Goal: Use online tool/utility: Utilize a website feature to perform a specific function

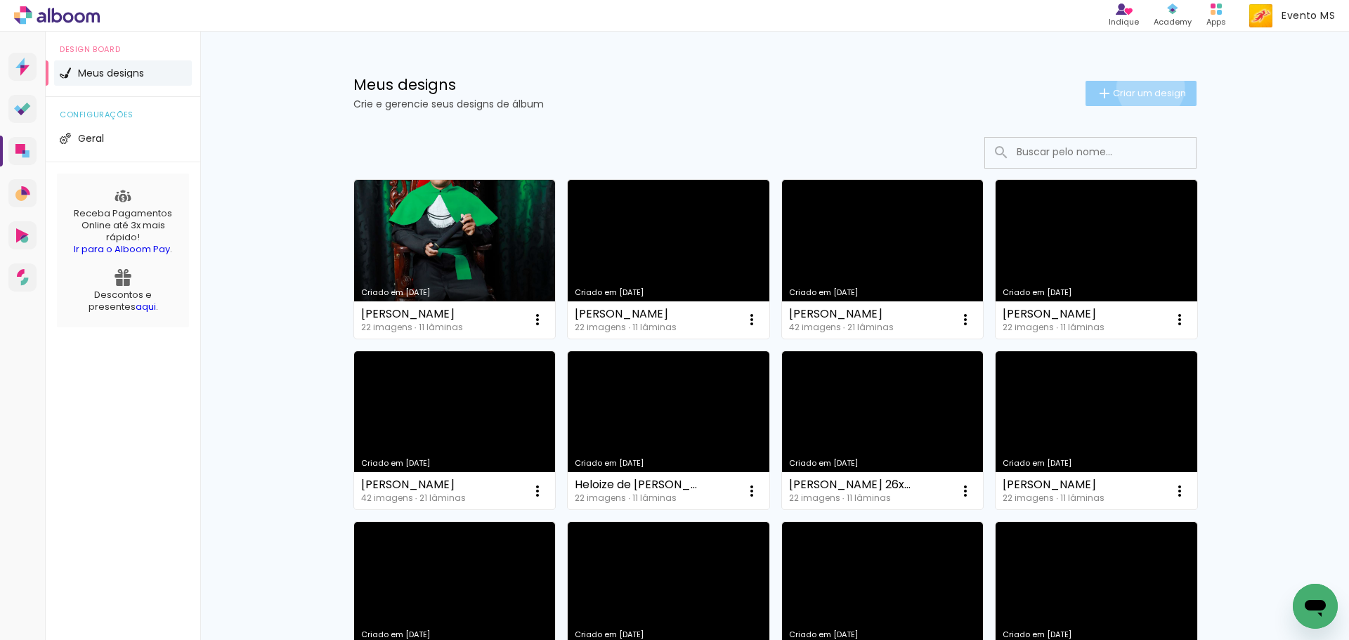
click at [1143, 89] on span "Criar um design" at bounding box center [1149, 93] width 73 height 9
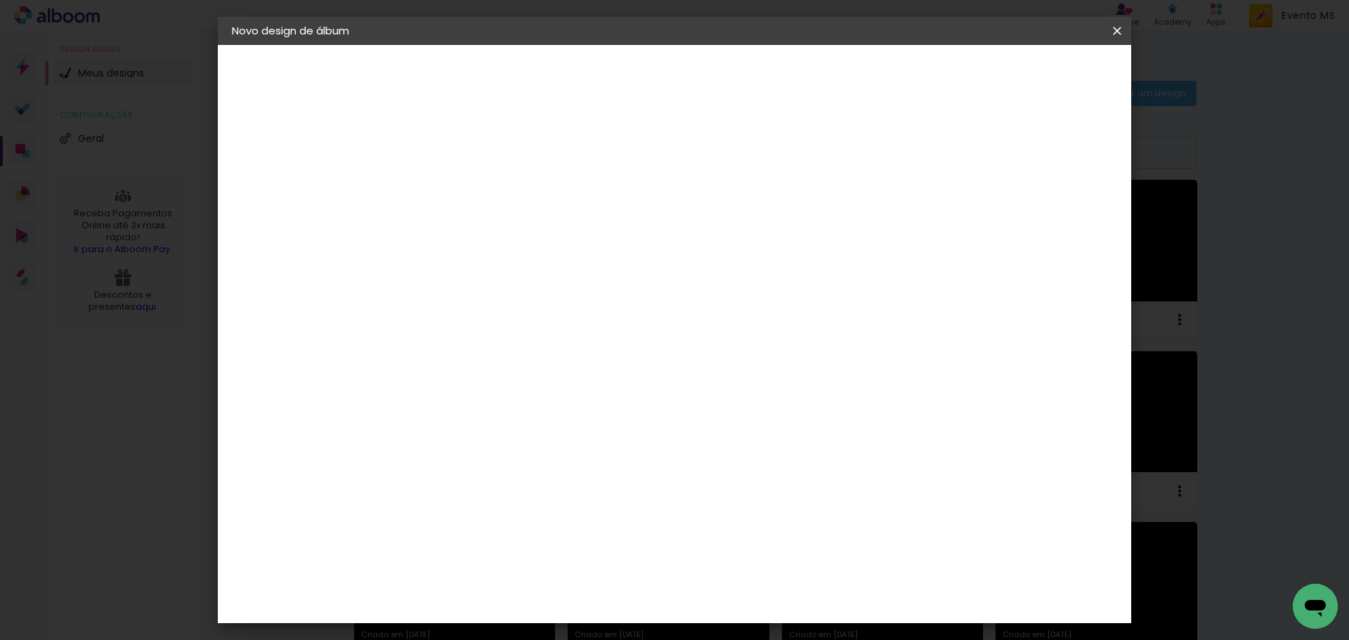
click at [462, 188] on input at bounding box center [462, 189] width 0 height 22
type input "[PERSON_NAME]"
type paper-input "[PERSON_NAME]"
click at [606, 84] on paper-button "Avançar" at bounding box center [571, 75] width 69 height 24
click at [725, 219] on paper-item "Tamanho Livre" at bounding box center [657, 213] width 135 height 31
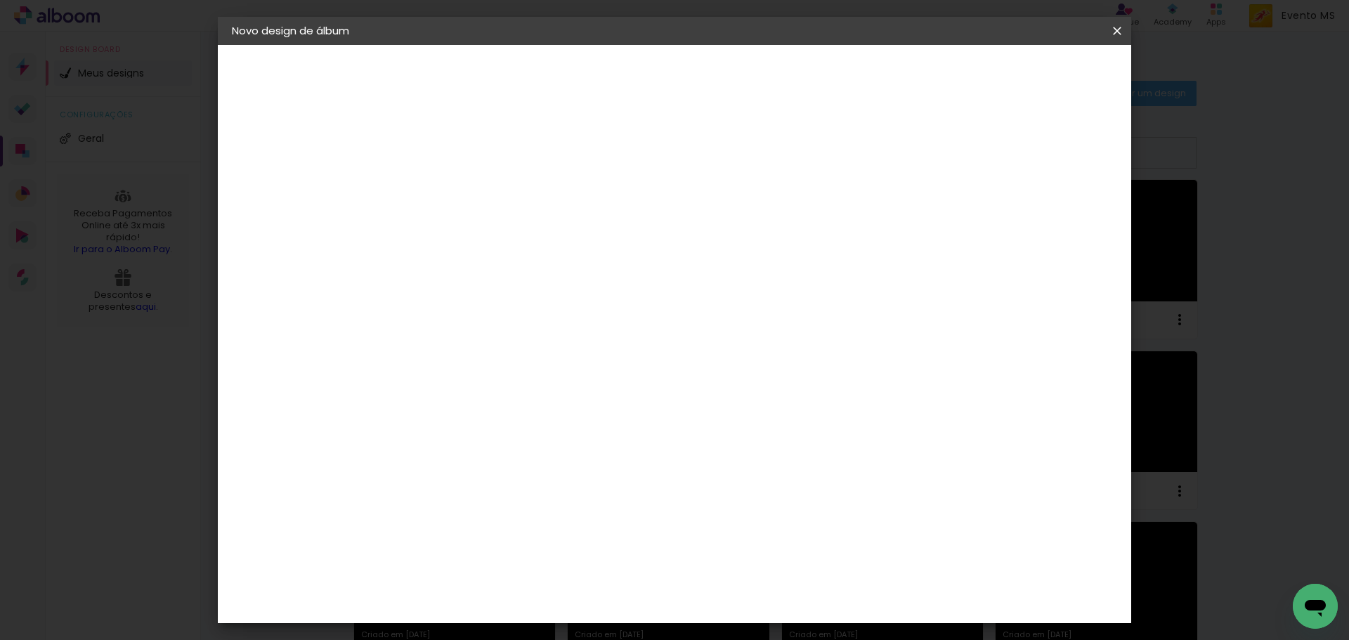
click at [724, 64] on paper-button "Avançar" at bounding box center [690, 75] width 69 height 24
drag, startPoint x: 770, startPoint y: 586, endPoint x: 718, endPoint y: 578, distance: 52.6
click at [718, 578] on div "cm" at bounding box center [761, 586] width 552 height 49
drag, startPoint x: 768, startPoint y: 590, endPoint x: 742, endPoint y: 570, distance: 32.6
click at [742, 570] on paper-input-container "60 cm" at bounding box center [760, 586] width 63 height 35
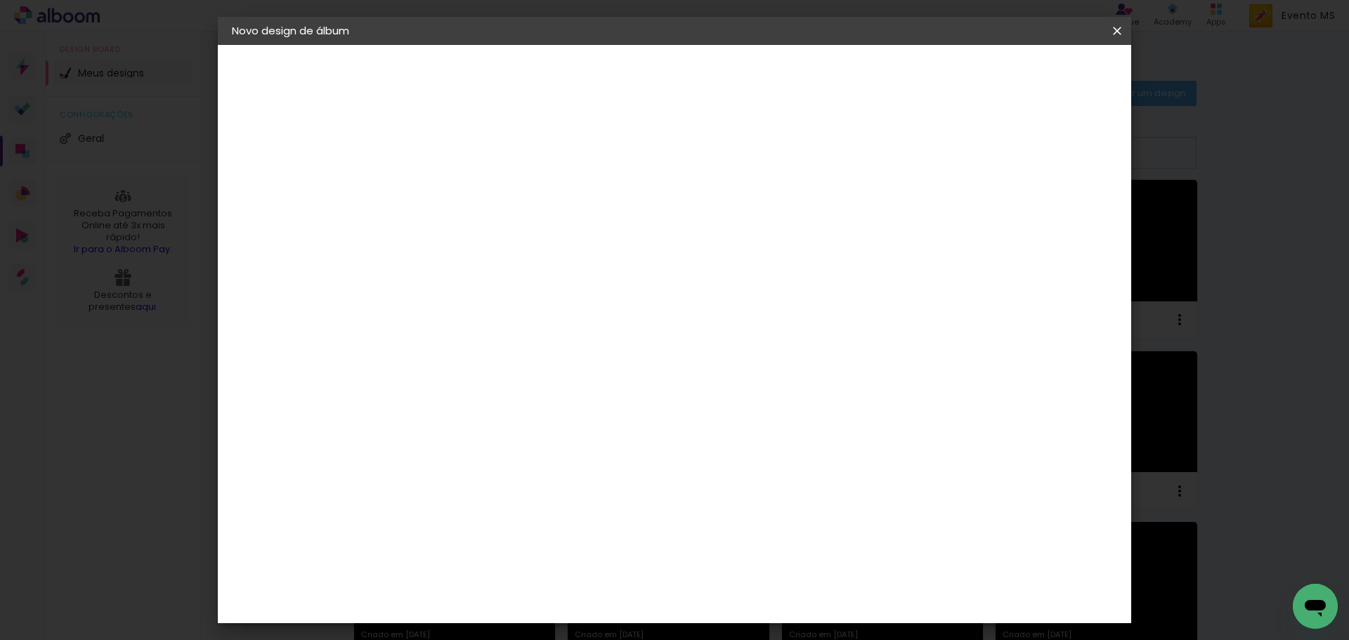
scroll to position [107, 0]
type input "70"
type paper-input "70"
drag, startPoint x: 434, startPoint y: 381, endPoint x: 415, endPoint y: 379, distance: 19.0
click at [415, 379] on input "30" at bounding box center [417, 379] width 37 height 21
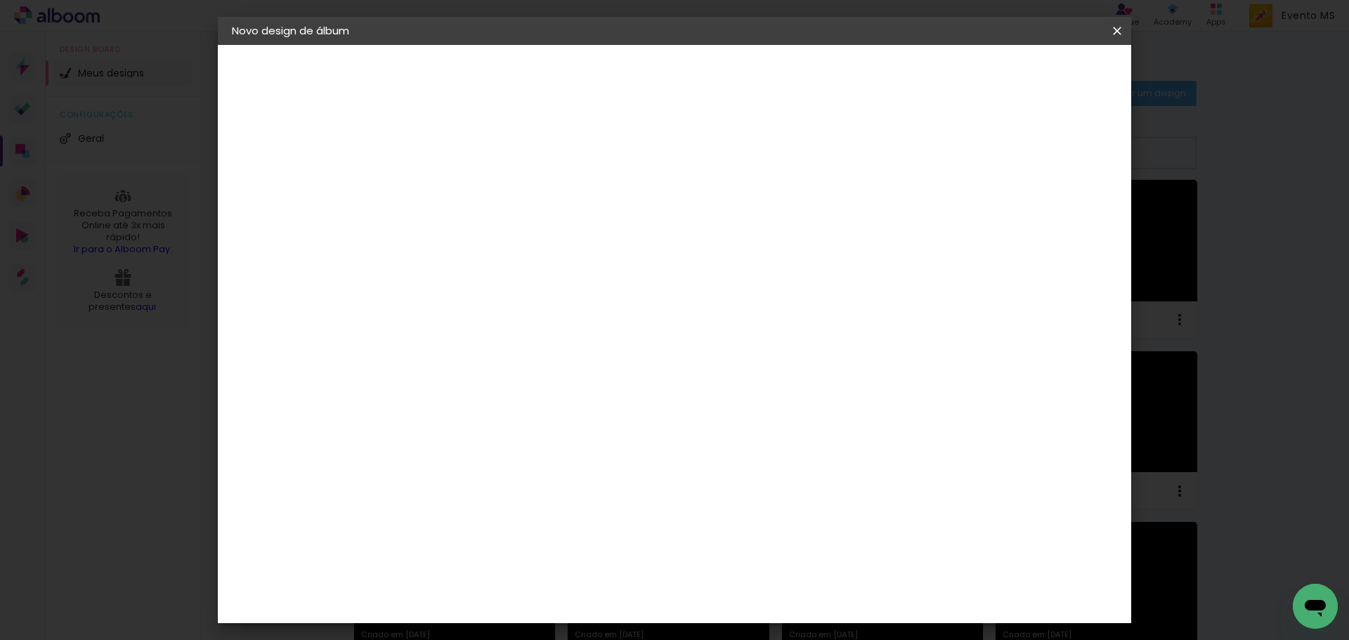
type input "26"
type paper-input "26"
click at [1029, 79] on span "Iniciar design" at bounding box center [998, 75] width 64 height 10
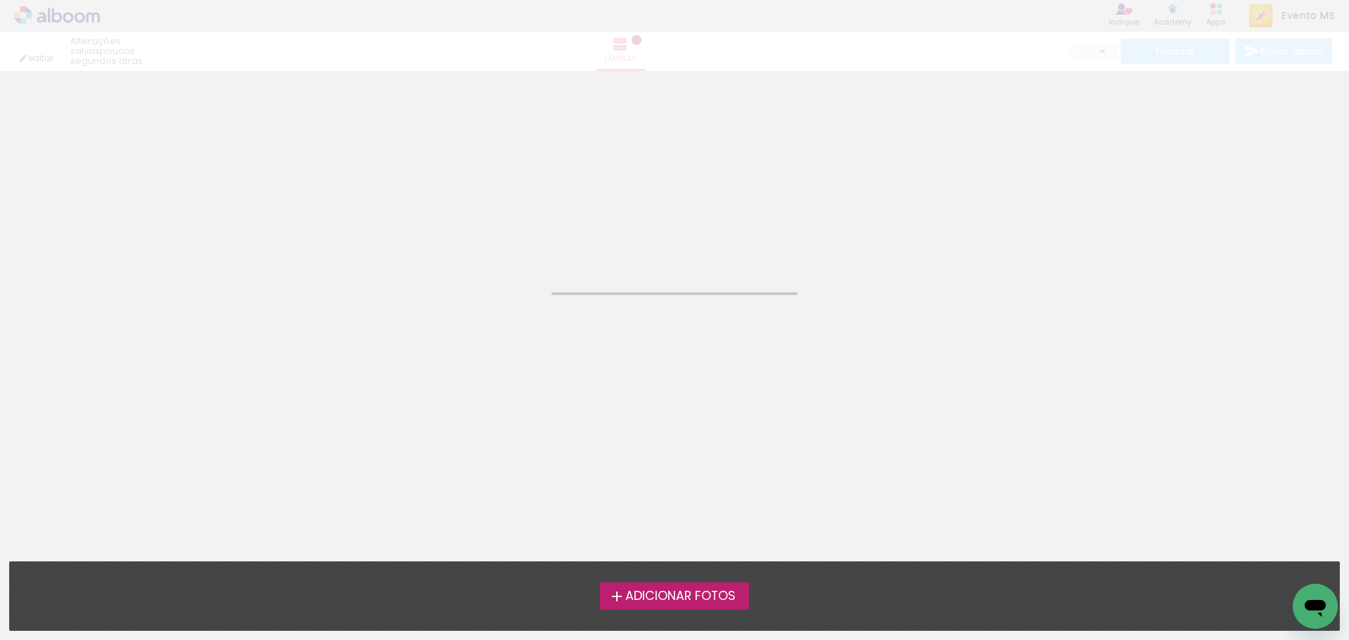
click at [677, 601] on span "Adicionar Fotos" at bounding box center [680, 596] width 110 height 13
click at [0, 0] on input "file" at bounding box center [0, 0] width 0 height 0
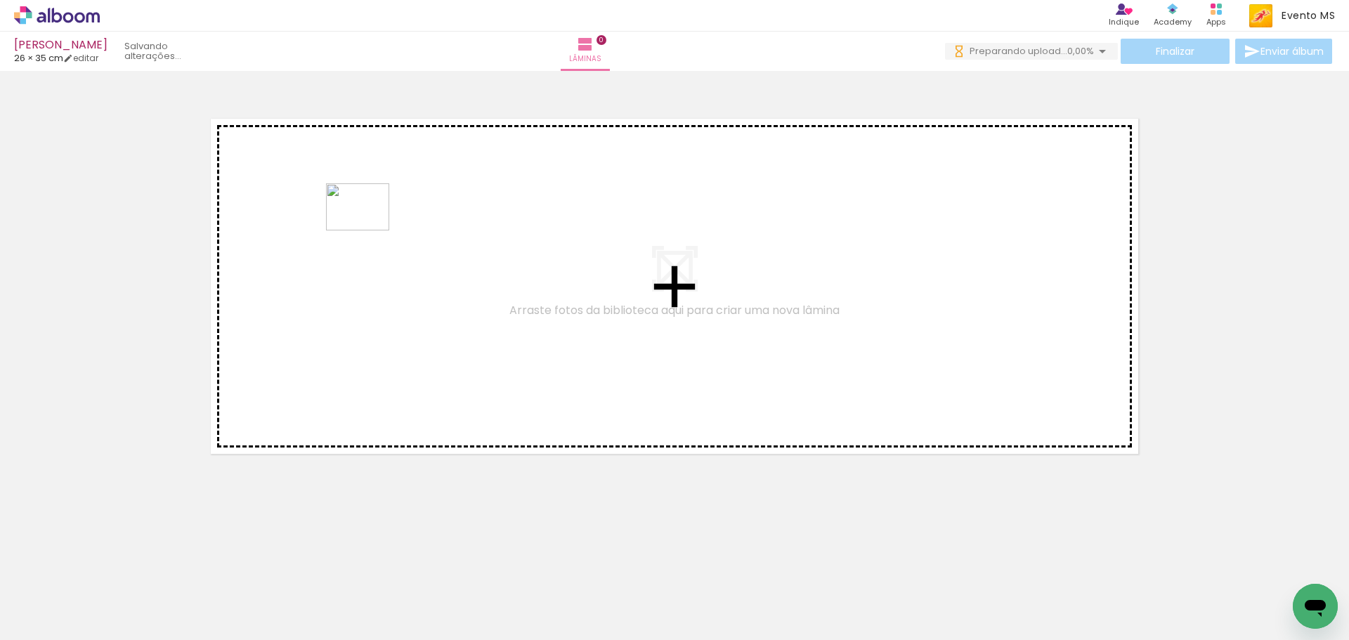
drag, startPoint x: 160, startPoint y: 609, endPoint x: 368, endPoint y: 226, distance: 435.8
click at [368, 226] on quentale-workspace at bounding box center [674, 320] width 1349 height 640
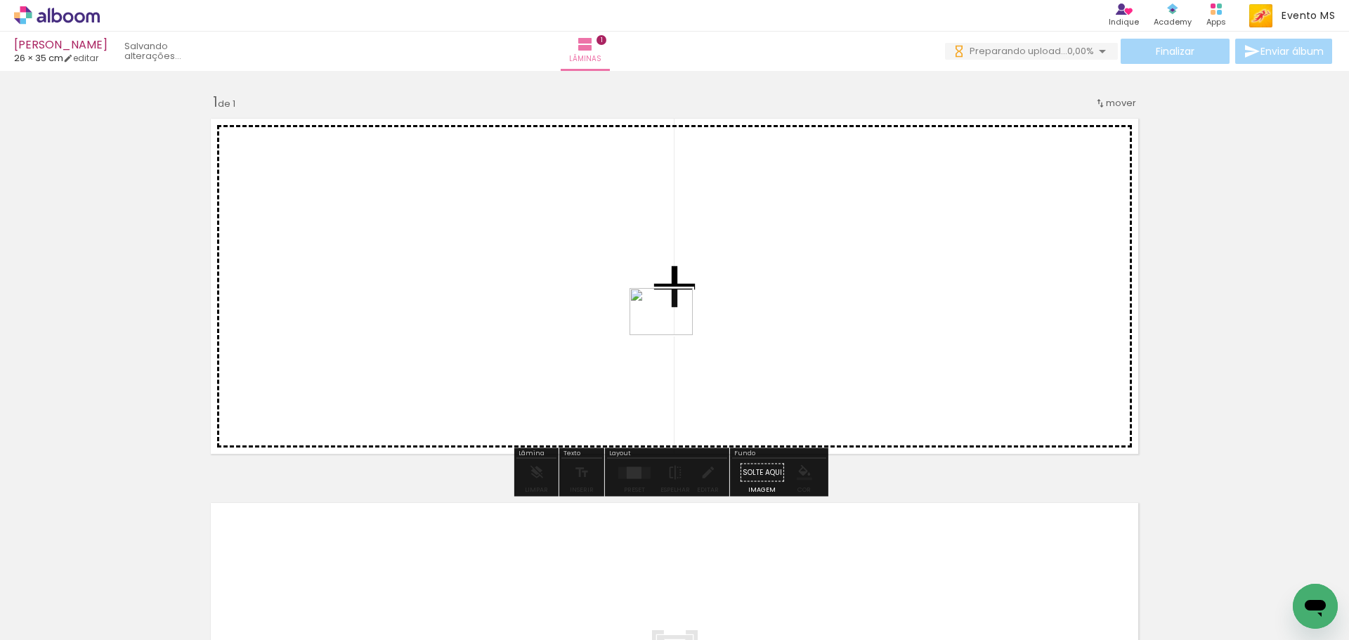
drag, startPoint x: 226, startPoint y: 594, endPoint x: 668, endPoint y: 379, distance: 492.2
click at [672, 326] on quentale-workspace at bounding box center [674, 320] width 1349 height 640
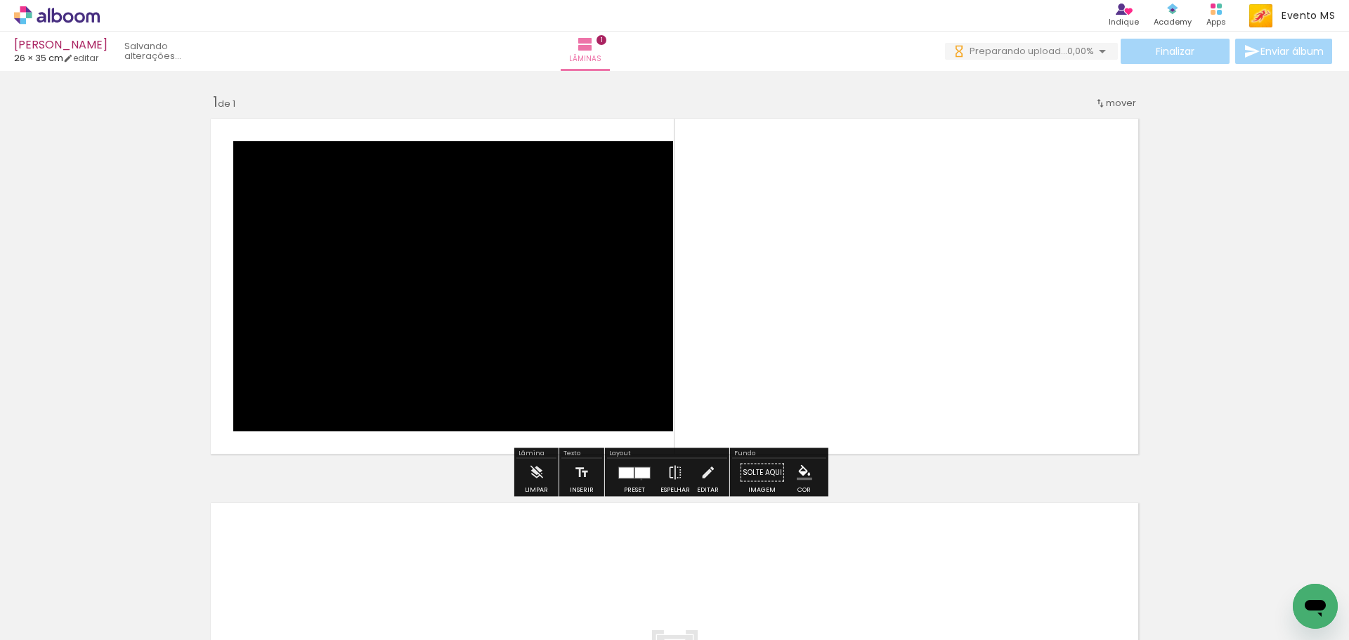
drag, startPoint x: 638, startPoint y: 479, endPoint x: 712, endPoint y: 444, distance: 81.7
click at [639, 477] on div at bounding box center [635, 473] width 38 height 28
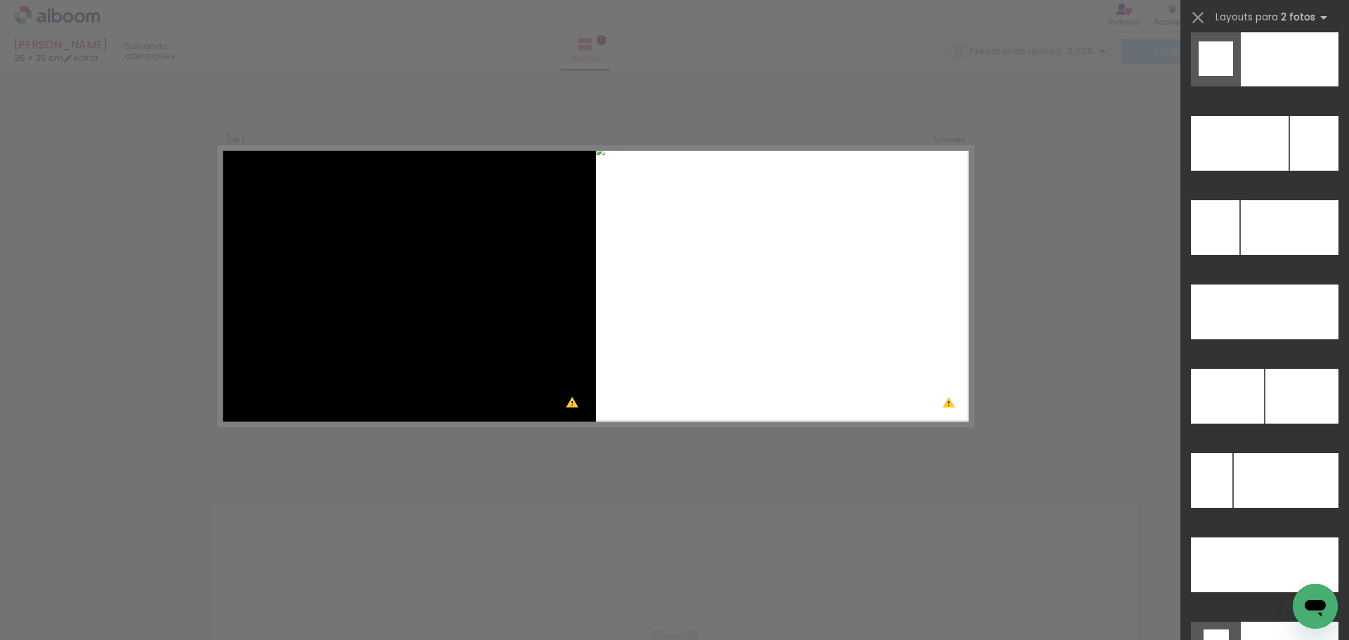
scroll to position [6275, 0]
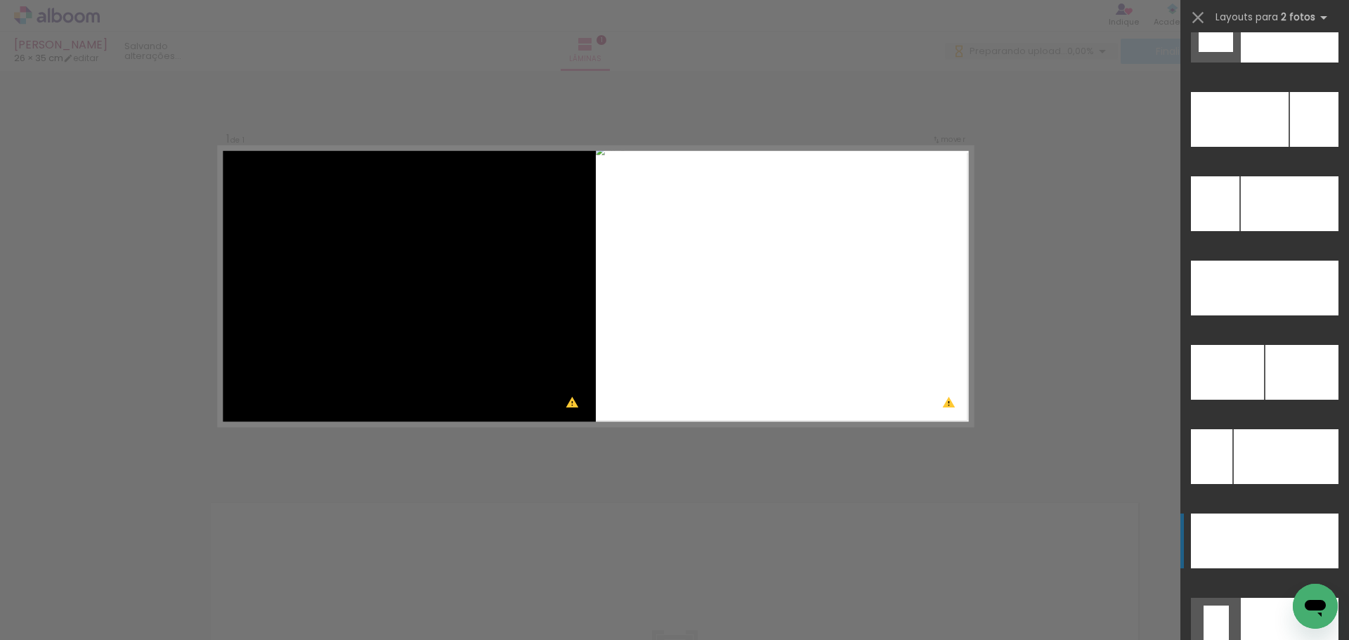
click at [1252, 147] on div at bounding box center [1240, 119] width 98 height 55
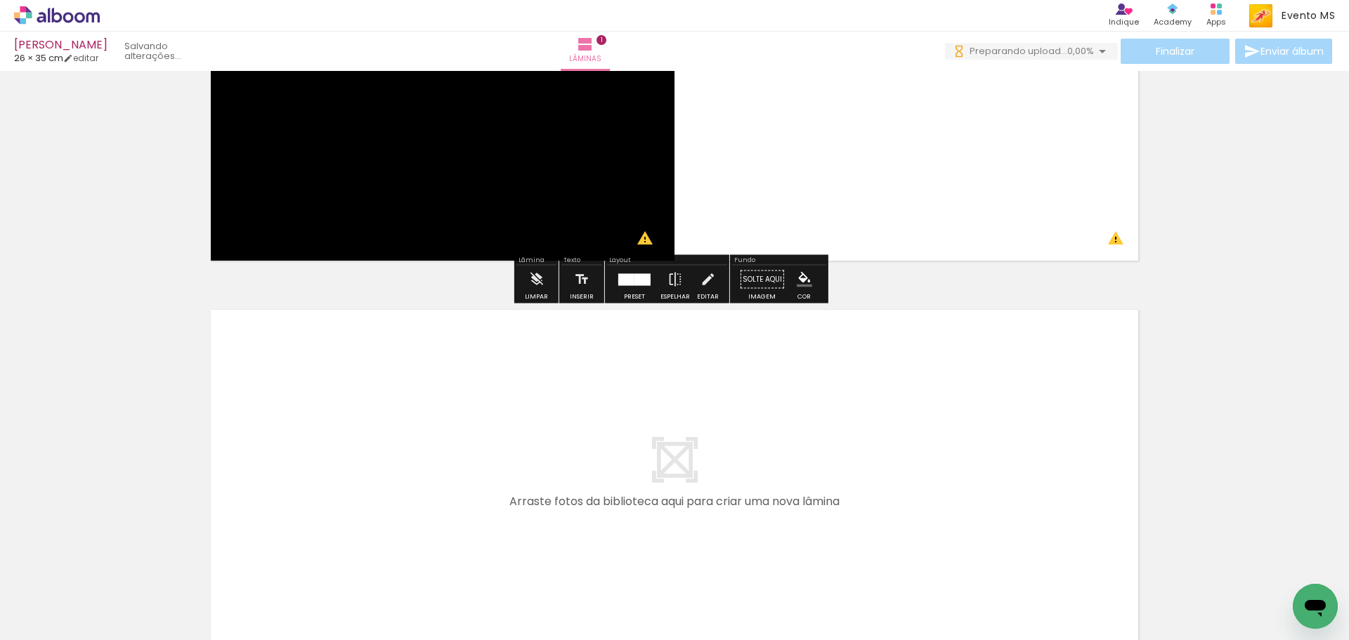
scroll to position [342, 0]
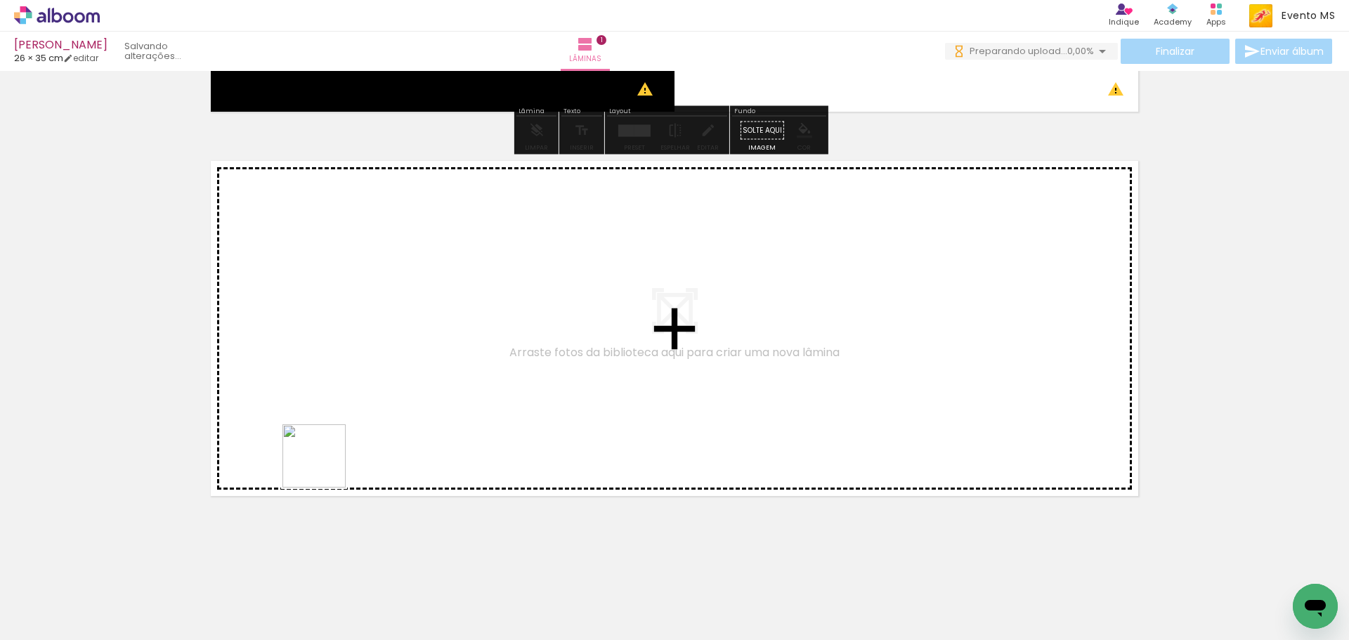
drag, startPoint x: 336, startPoint y: 610, endPoint x: 346, endPoint y: 427, distance: 183.7
click at [346, 427] on quentale-workspace at bounding box center [674, 320] width 1349 height 640
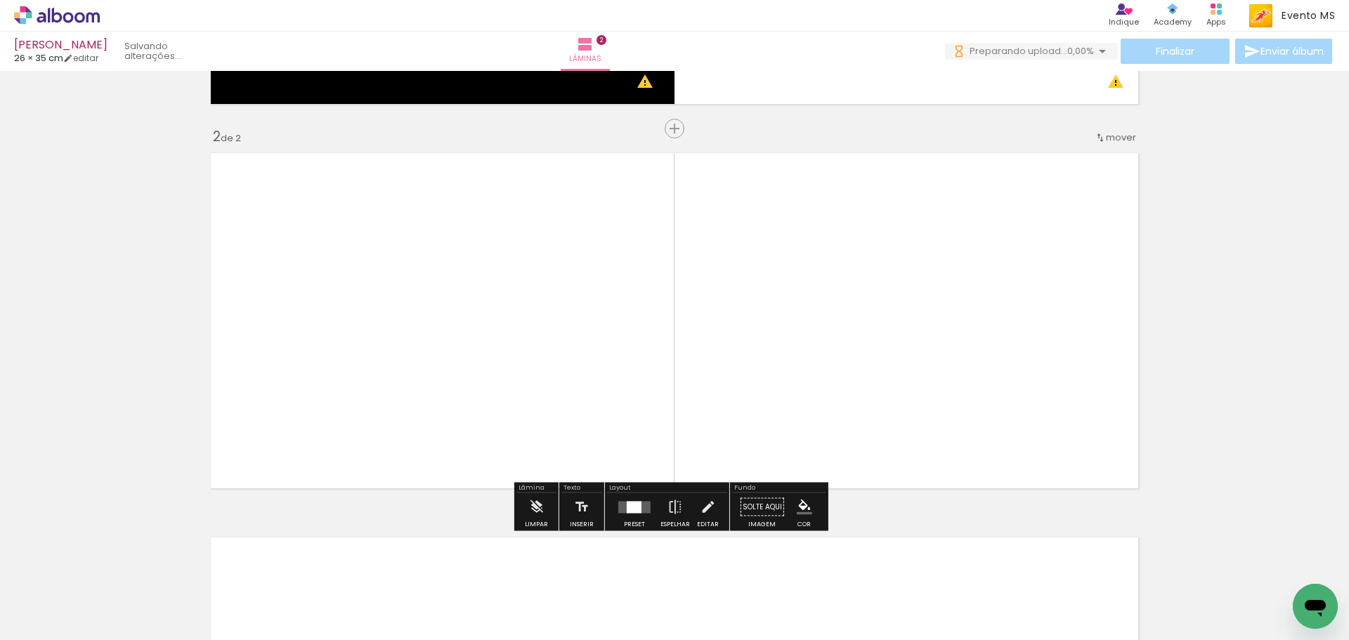
scroll to position [359, 0]
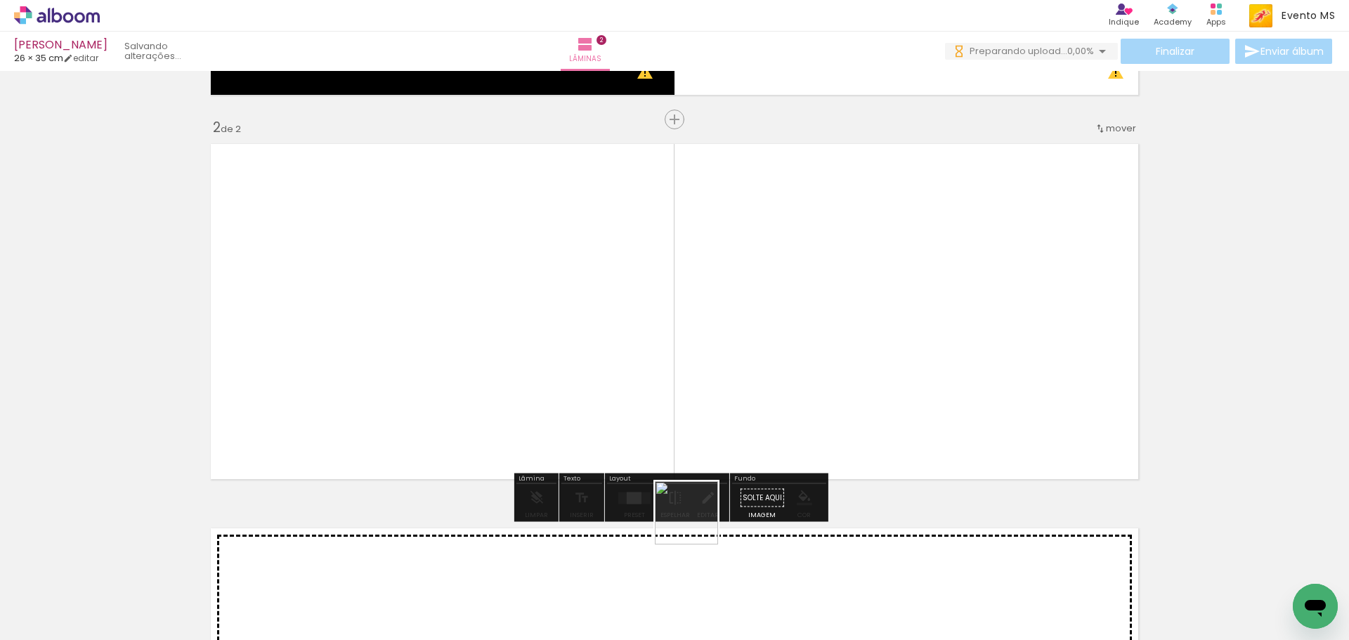
drag, startPoint x: 697, startPoint y: 524, endPoint x: 807, endPoint y: 398, distance: 166.3
click at [860, 421] on quentale-workspace at bounding box center [674, 320] width 1349 height 640
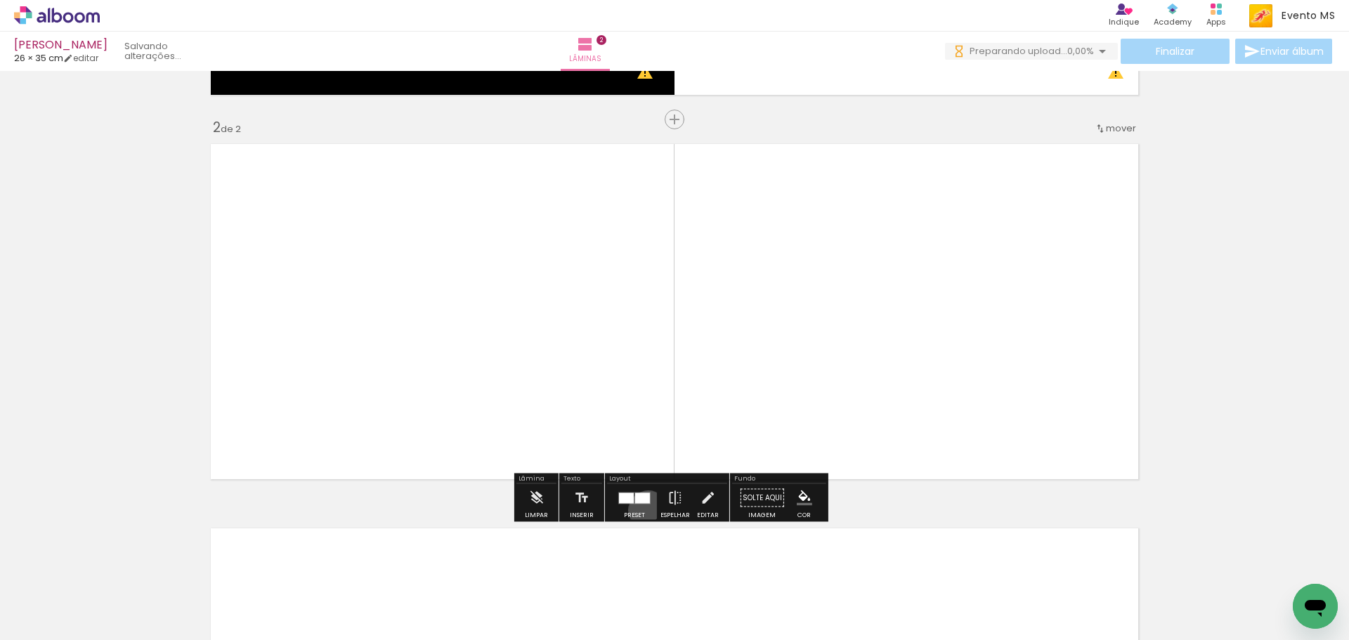
drag, startPoint x: 644, startPoint y: 510, endPoint x: 1122, endPoint y: 287, distance: 527.5
click at [645, 507] on div at bounding box center [635, 498] width 38 height 28
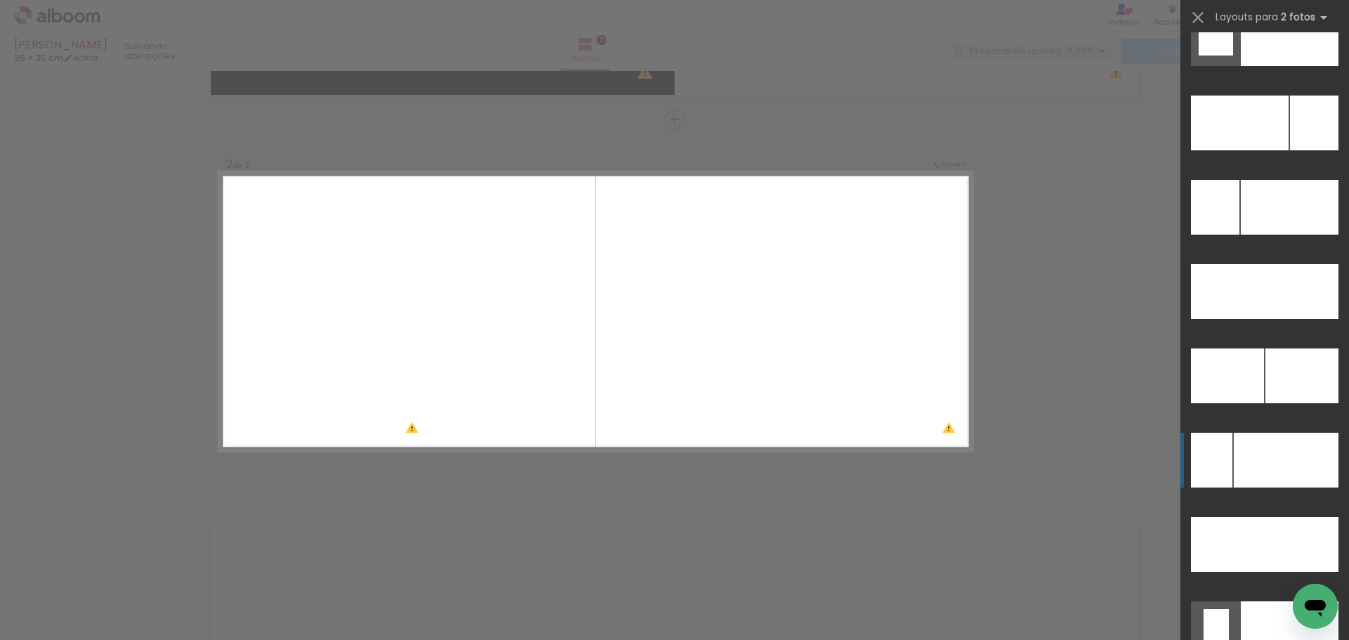
scroll to position [6287, 0]
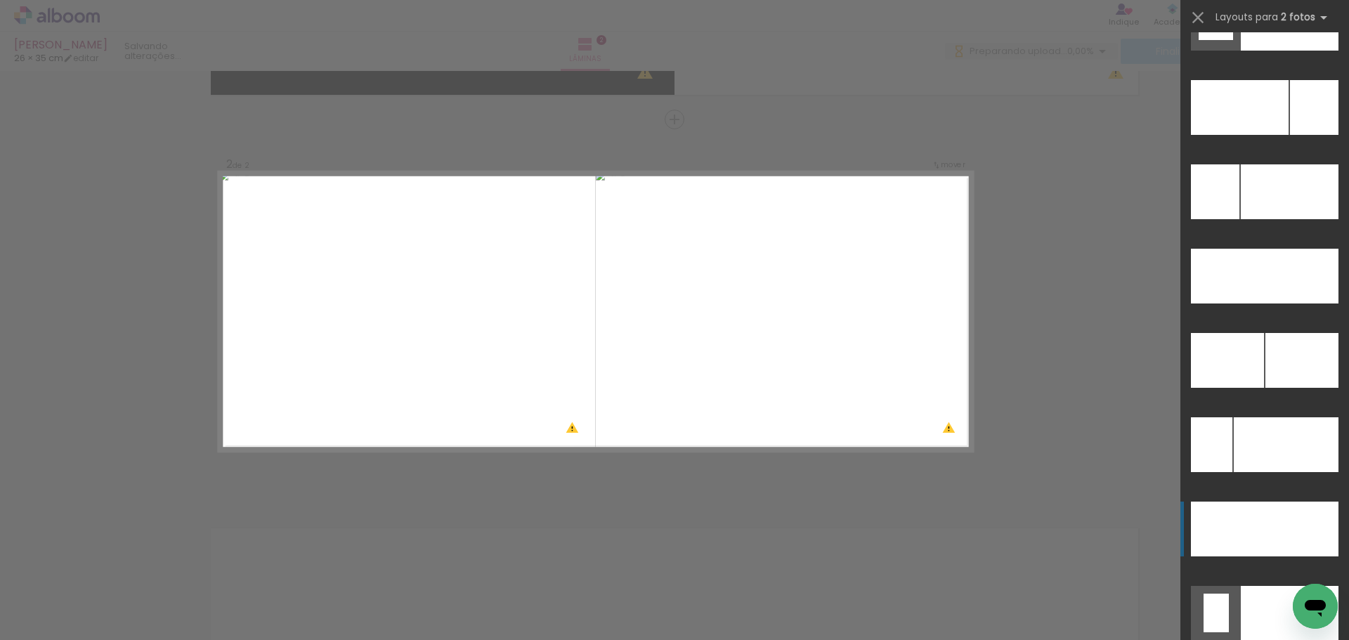
click at [1263, 219] on div at bounding box center [1290, 191] width 98 height 55
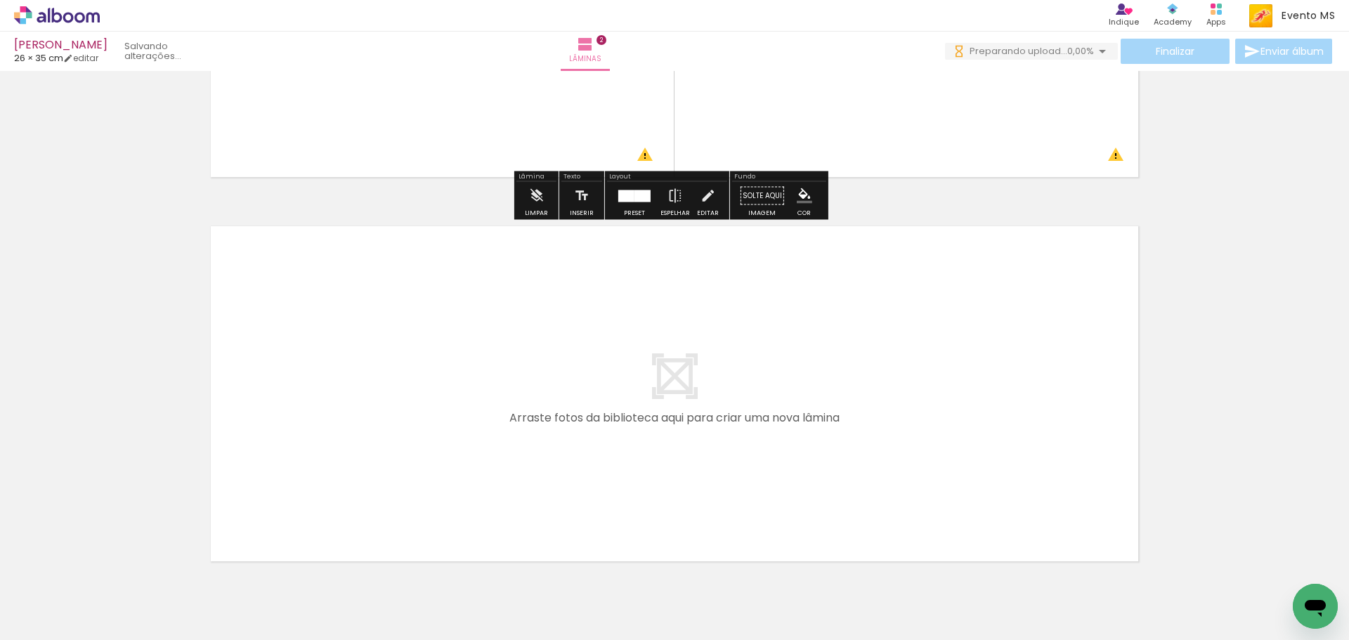
scroll to position [727, 0]
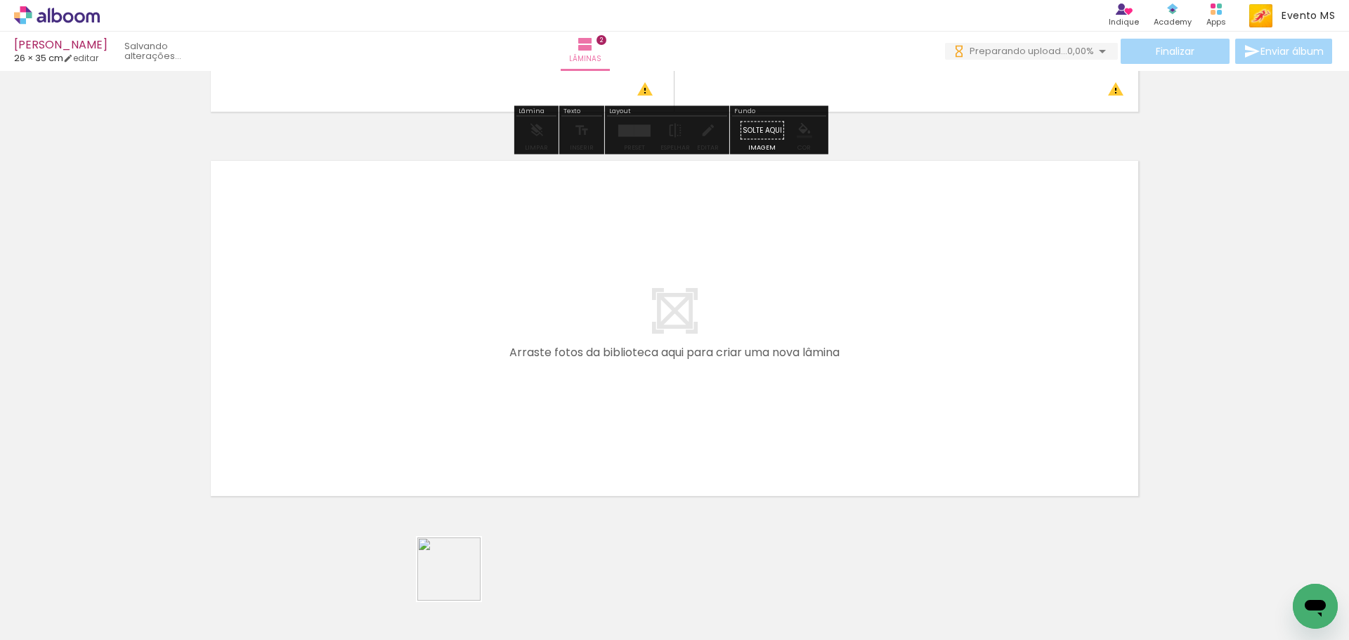
drag, startPoint x: 466, startPoint y: 587, endPoint x: 418, endPoint y: 435, distance: 159.8
click at [418, 435] on quentale-workspace at bounding box center [674, 320] width 1349 height 640
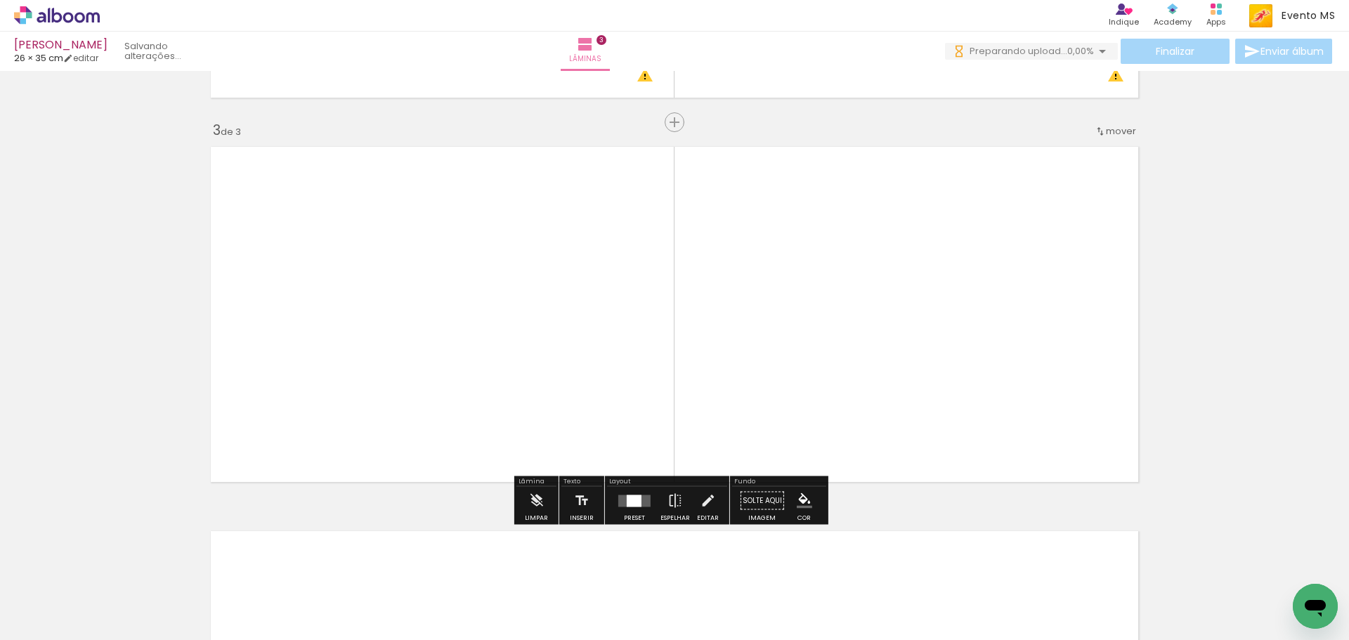
scroll to position [743, 0]
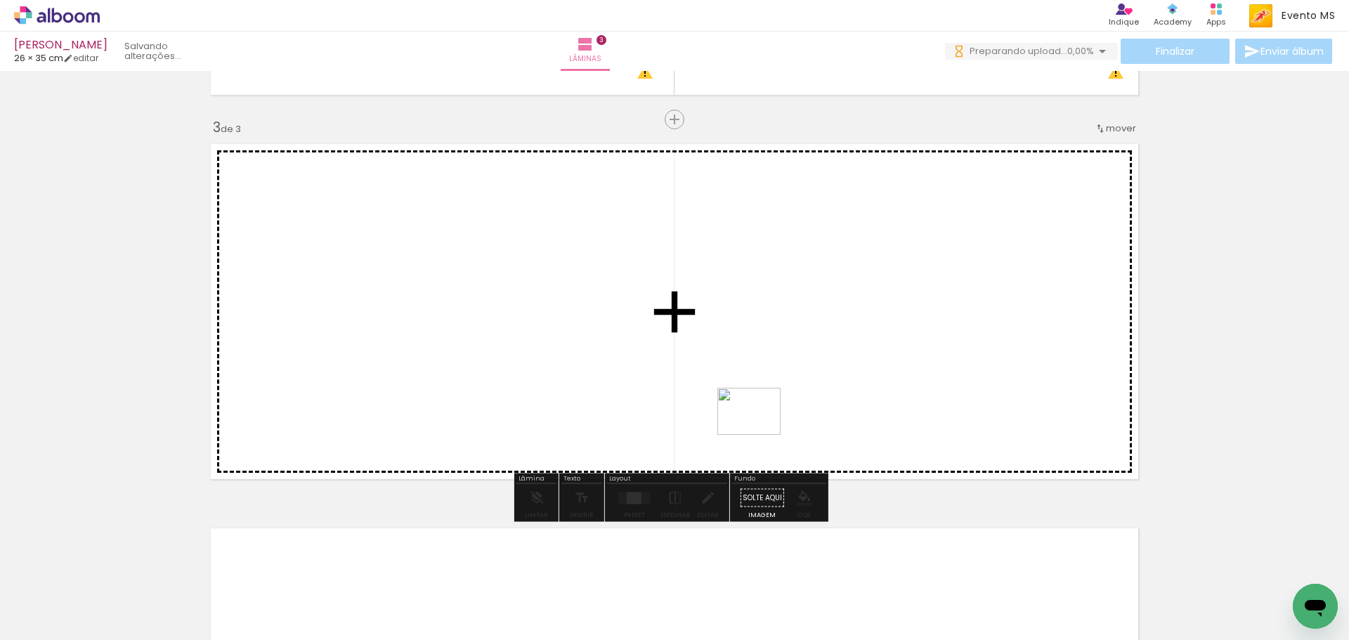
drag, startPoint x: 554, startPoint y: 602, endPoint x: 784, endPoint y: 409, distance: 300.8
click at [781, 411] on quentale-workspace at bounding box center [674, 320] width 1349 height 640
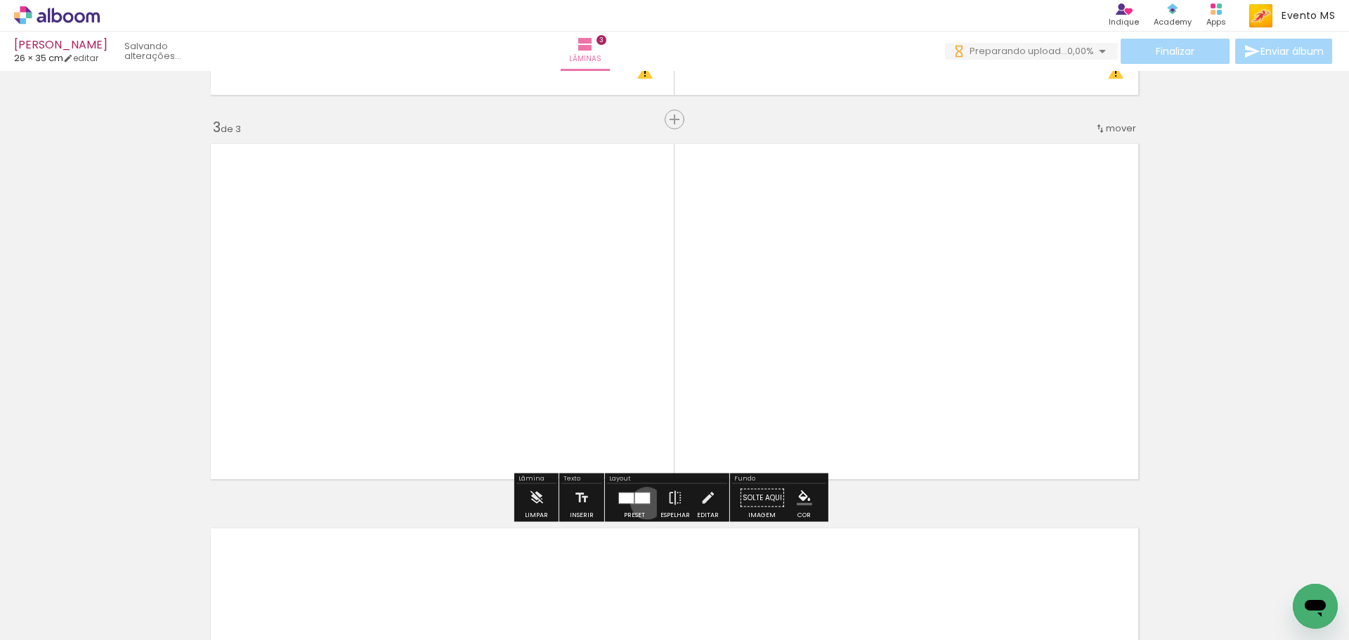
drag, startPoint x: 644, startPoint y: 503, endPoint x: 1077, endPoint y: 323, distance: 468.8
click at [644, 502] on quentale-layouter at bounding box center [634, 498] width 32 height 12
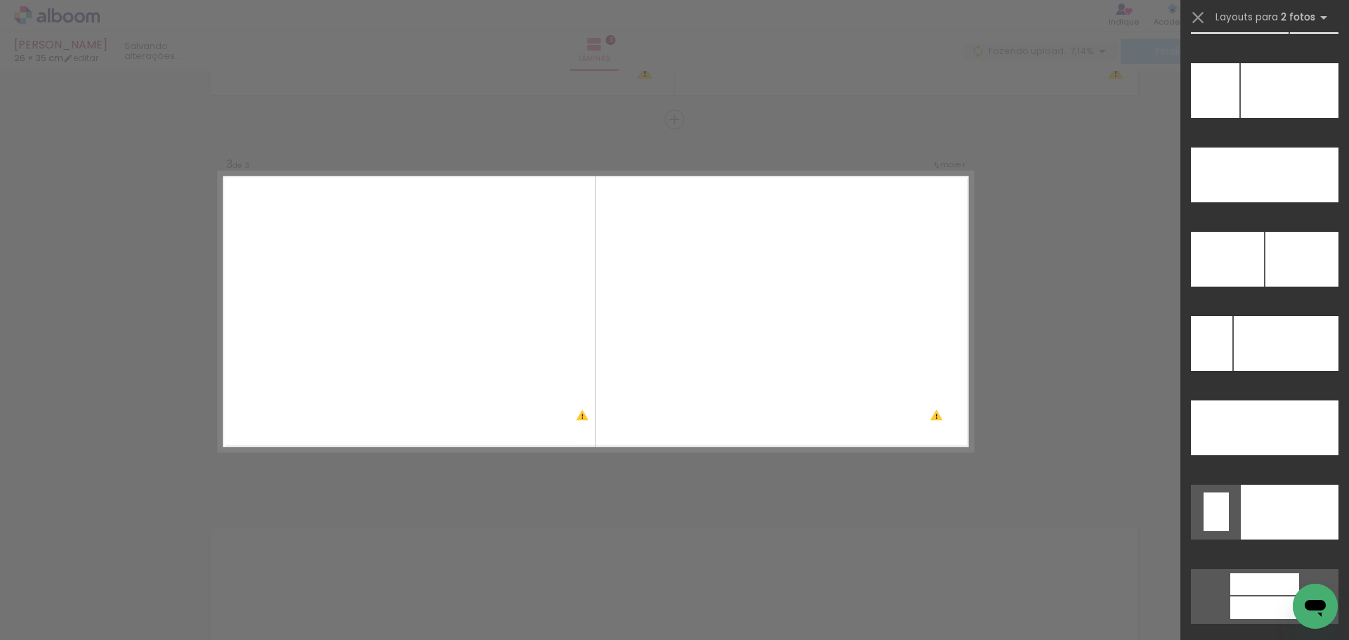
scroll to position [6407, 0]
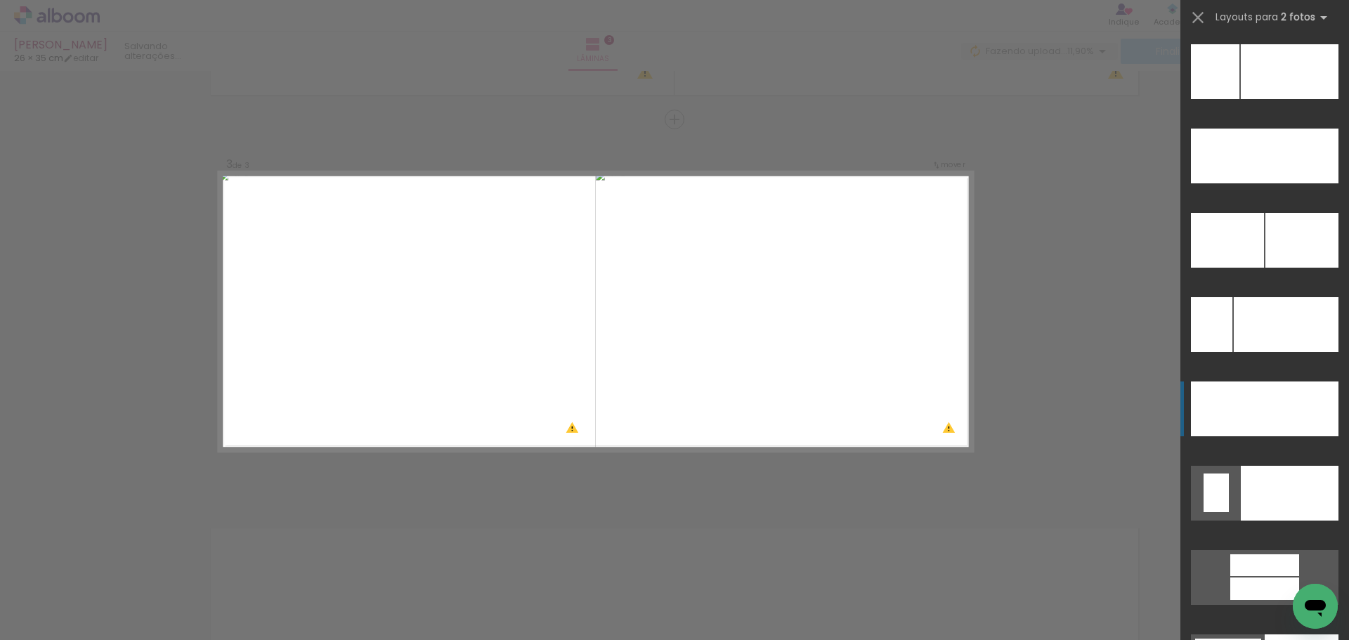
click at [1268, 352] on div at bounding box center [1286, 324] width 105 height 55
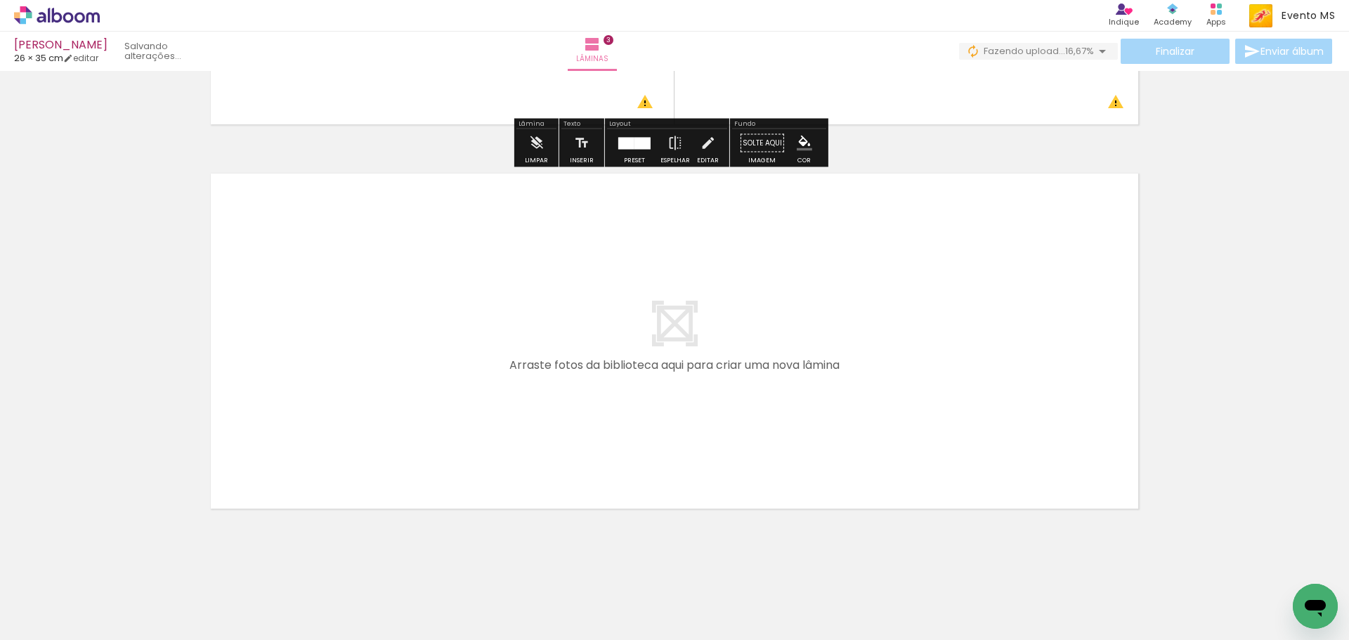
scroll to position [1111, 0]
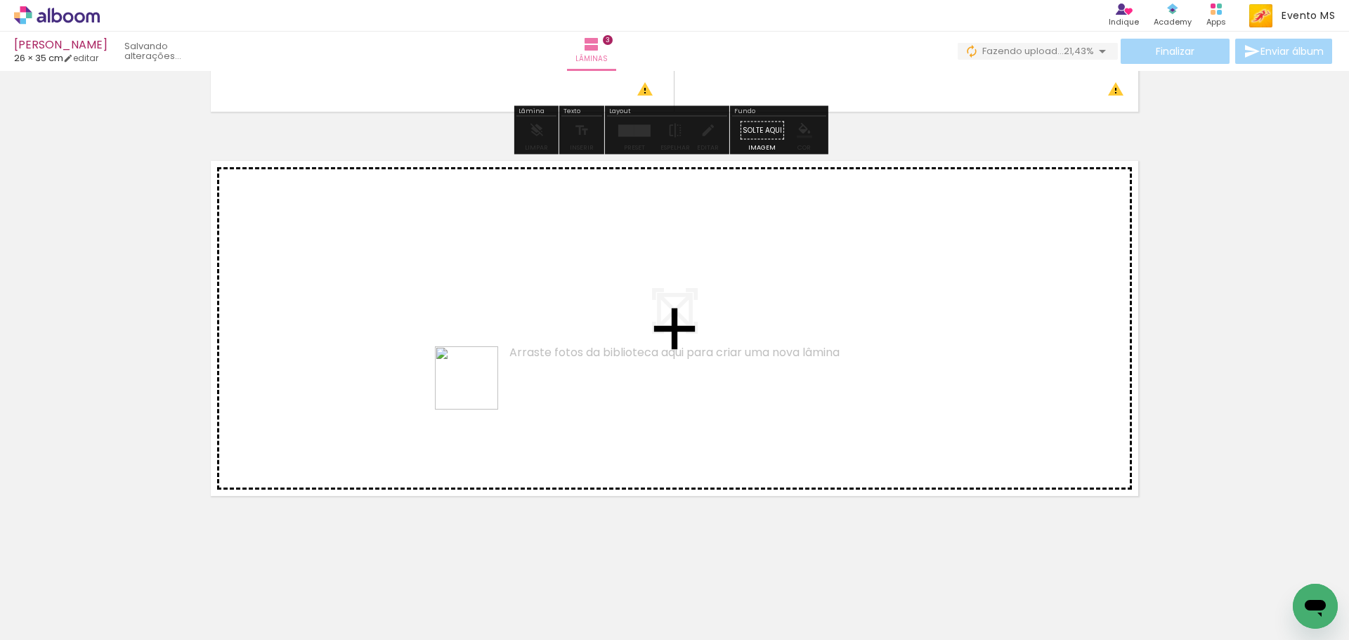
drag, startPoint x: 622, startPoint y: 603, endPoint x: 477, endPoint y: 389, distance: 258.6
click at [477, 389] on quentale-workspace at bounding box center [674, 320] width 1349 height 640
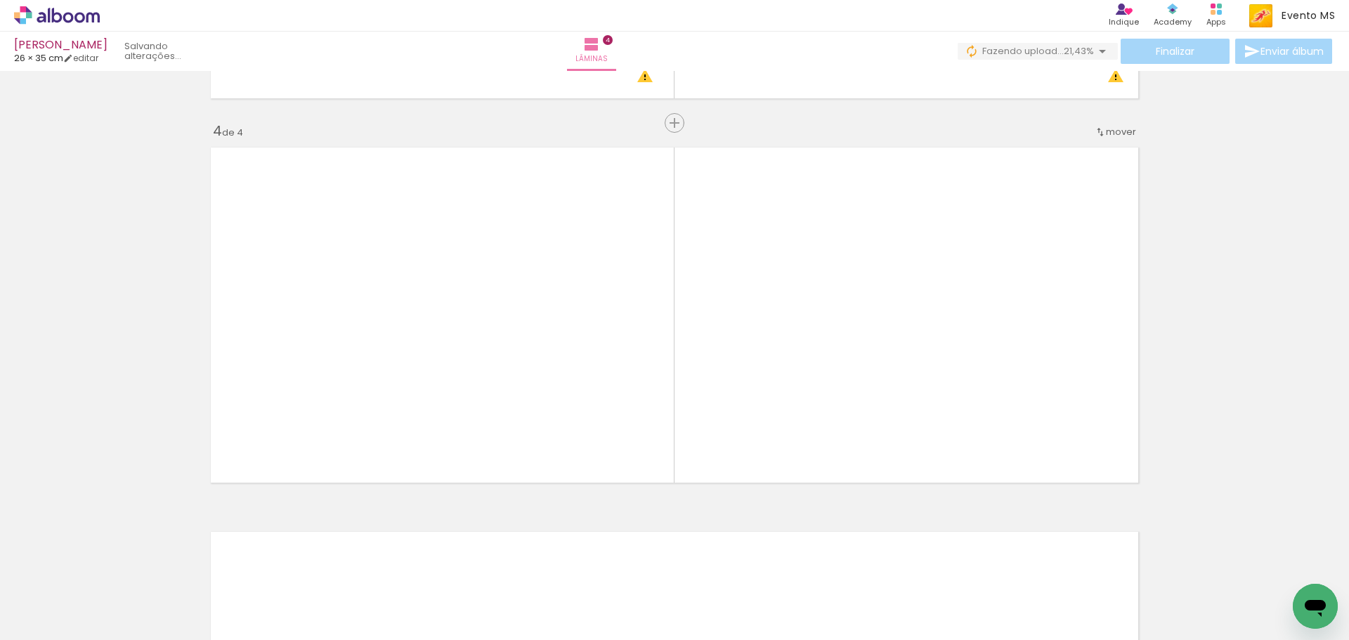
scroll to position [1128, 0]
drag, startPoint x: 703, startPoint y: 591, endPoint x: 964, endPoint y: 368, distance: 342.9
click at [964, 368] on quentale-workspace at bounding box center [674, 320] width 1349 height 640
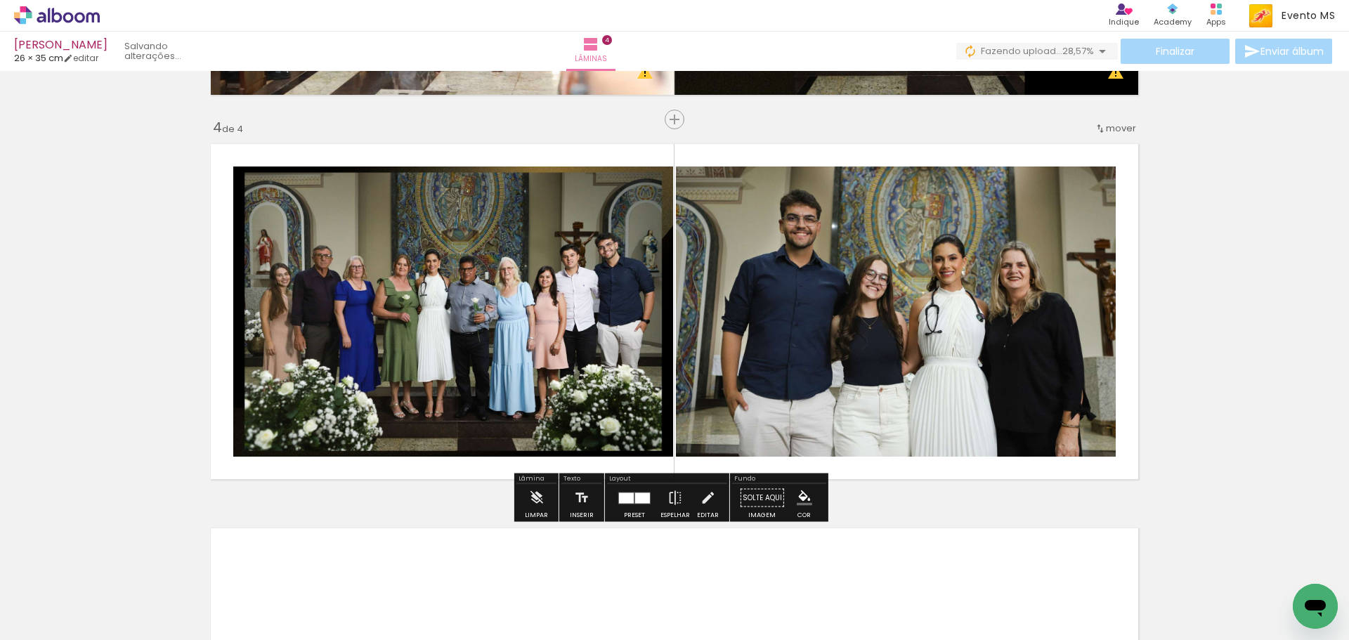
drag, startPoint x: 634, startPoint y: 495, endPoint x: 921, endPoint y: 418, distance: 297.6
click at [642, 492] on quentale-layouter at bounding box center [634, 498] width 32 height 12
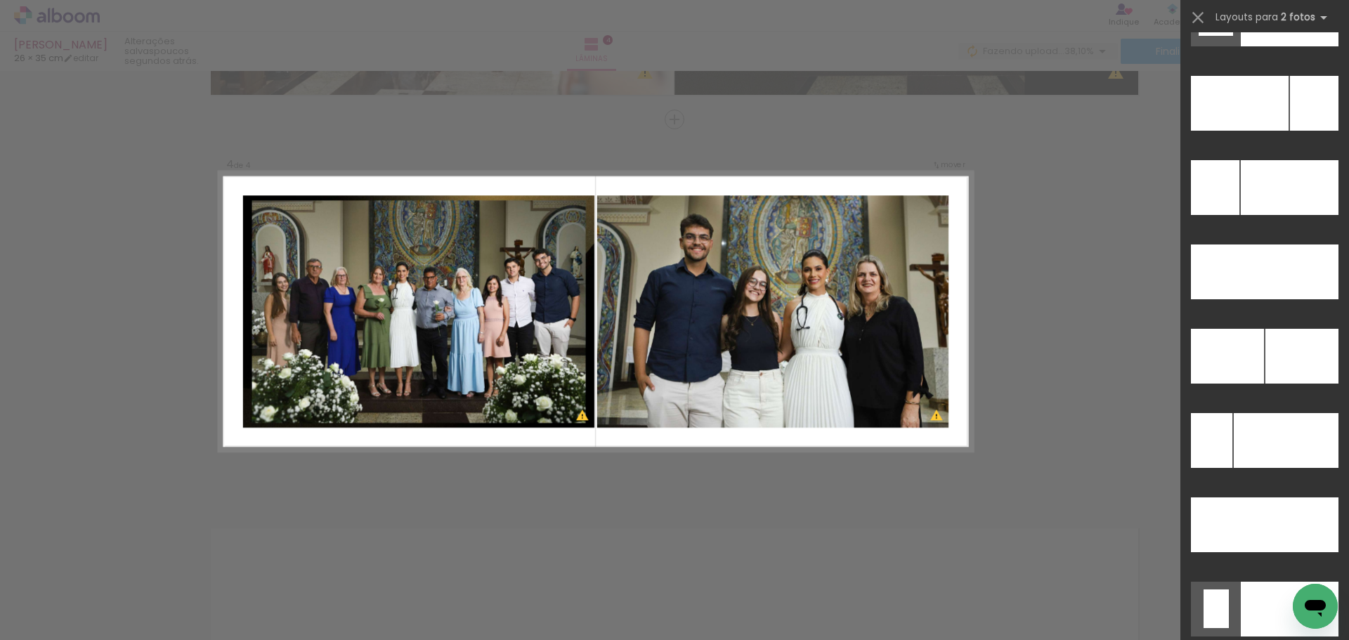
scroll to position [6311, 0]
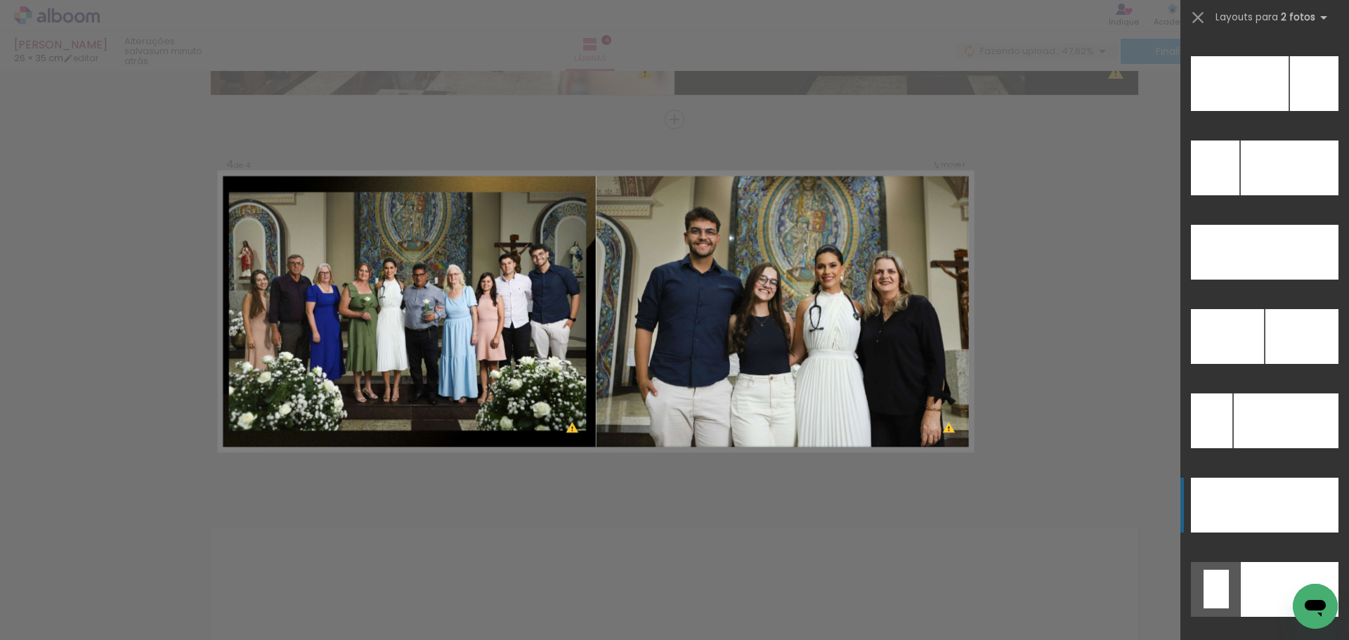
click at [1290, 562] on div at bounding box center [1290, 589] width 98 height 55
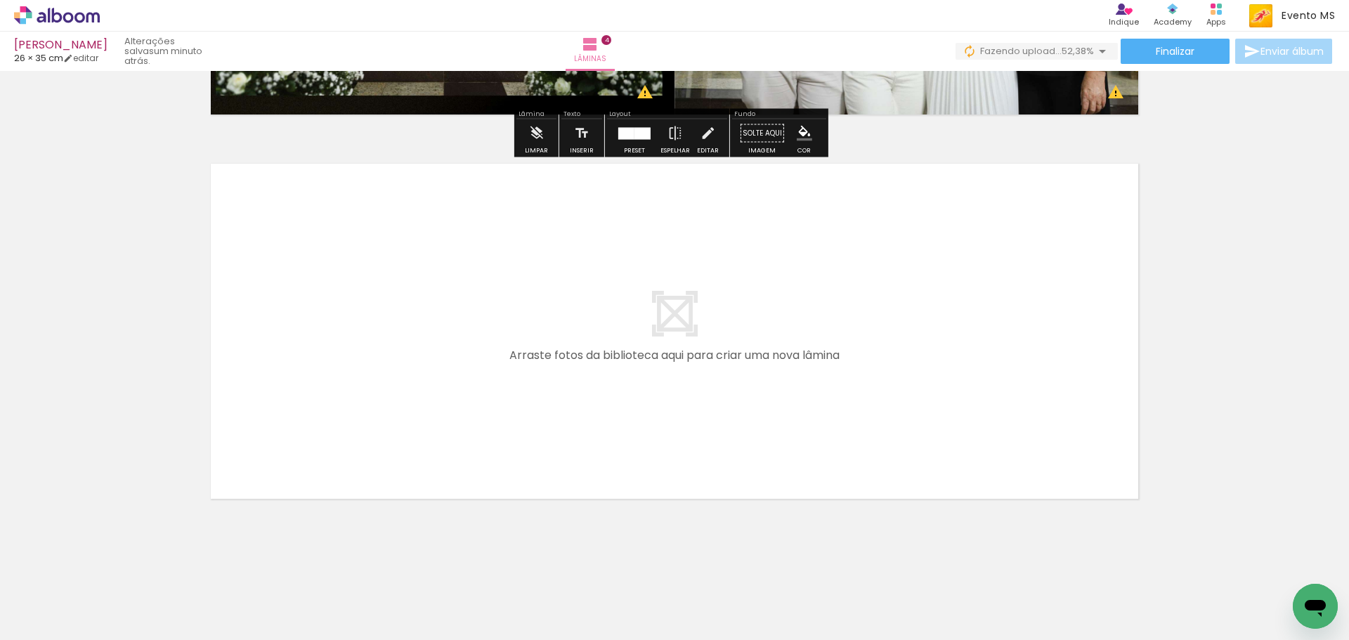
scroll to position [1495, 0]
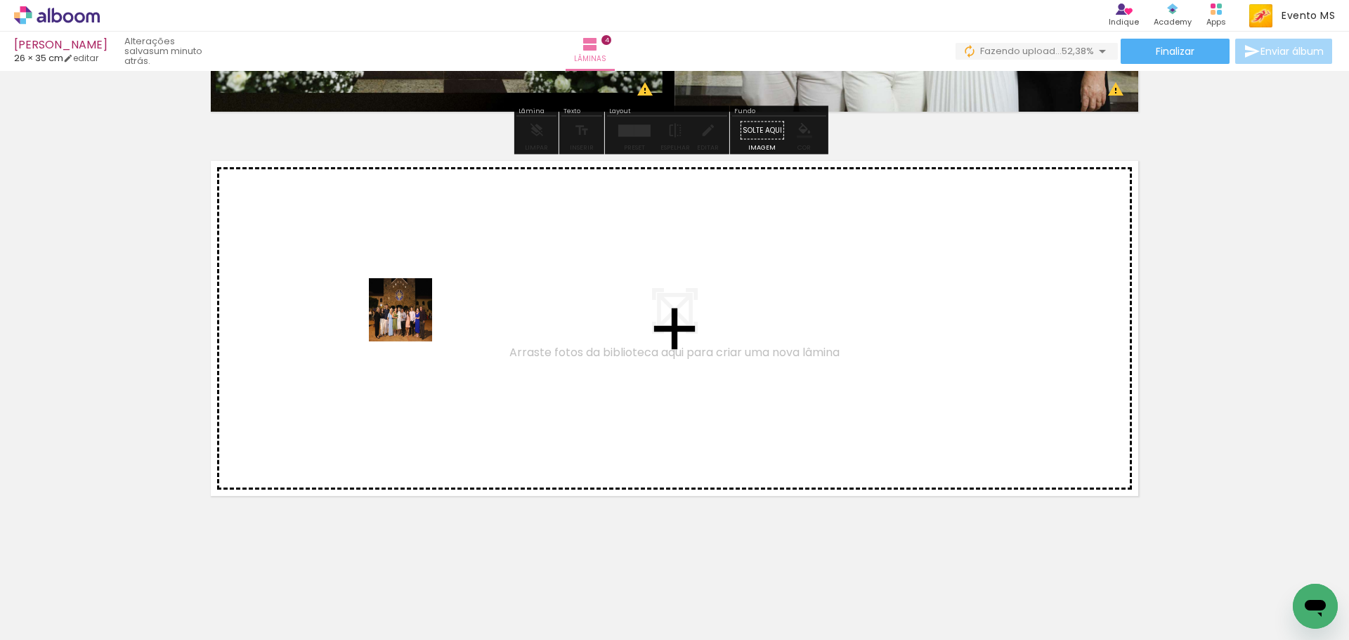
drag, startPoint x: 768, startPoint y: 597, endPoint x: 409, endPoint y: 318, distance: 454.7
click at [409, 318] on quentale-workspace at bounding box center [674, 320] width 1349 height 640
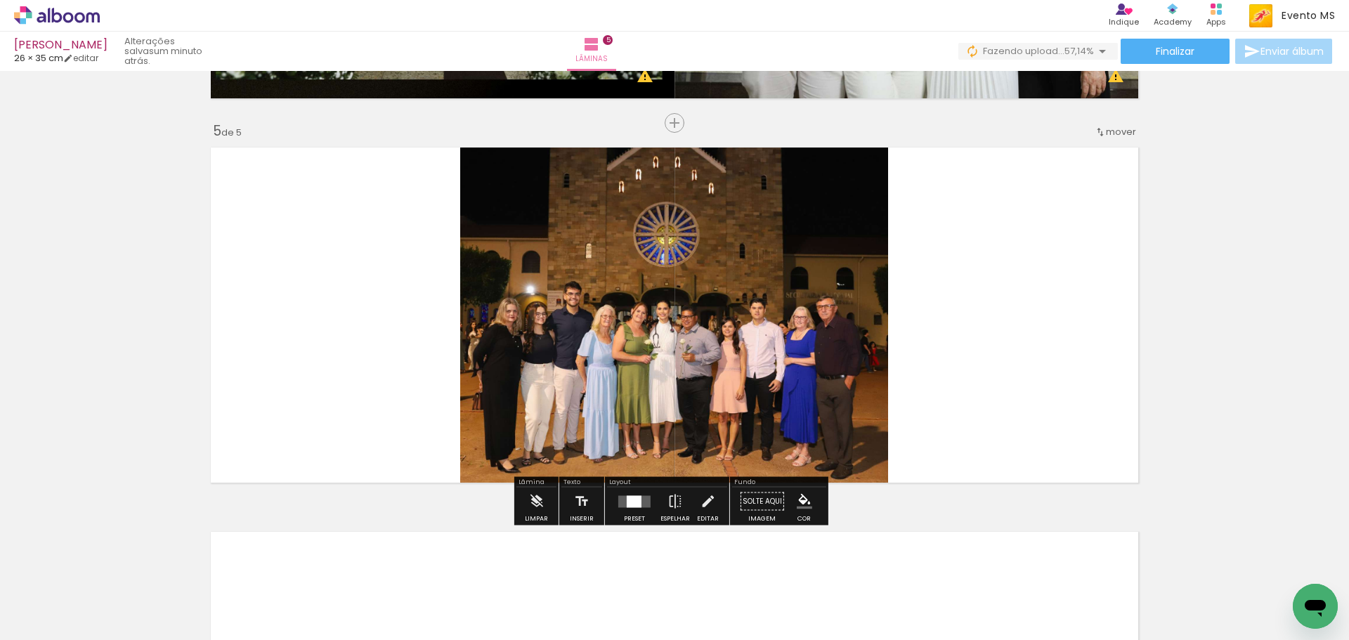
scroll to position [1512, 0]
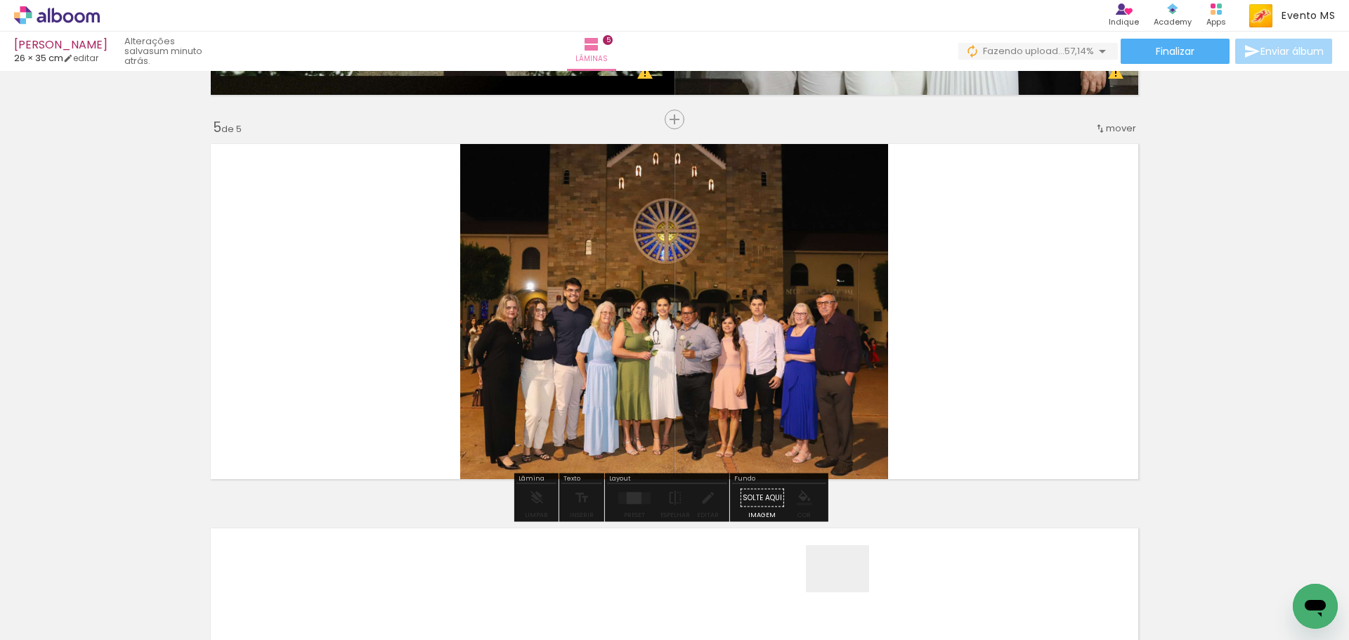
drag, startPoint x: 842, startPoint y: 602, endPoint x: 967, endPoint y: 292, distance: 333.5
click at [967, 292] on quentale-workspace at bounding box center [674, 320] width 1349 height 640
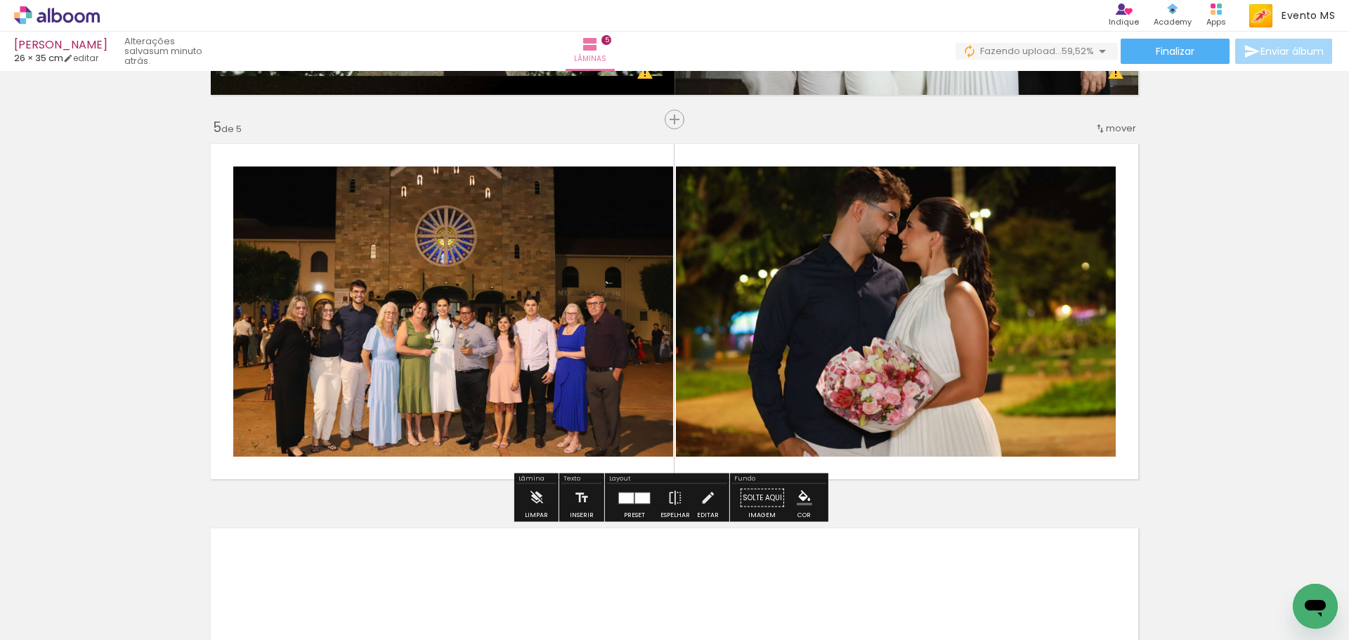
click at [635, 488] on div at bounding box center [635, 498] width 38 height 28
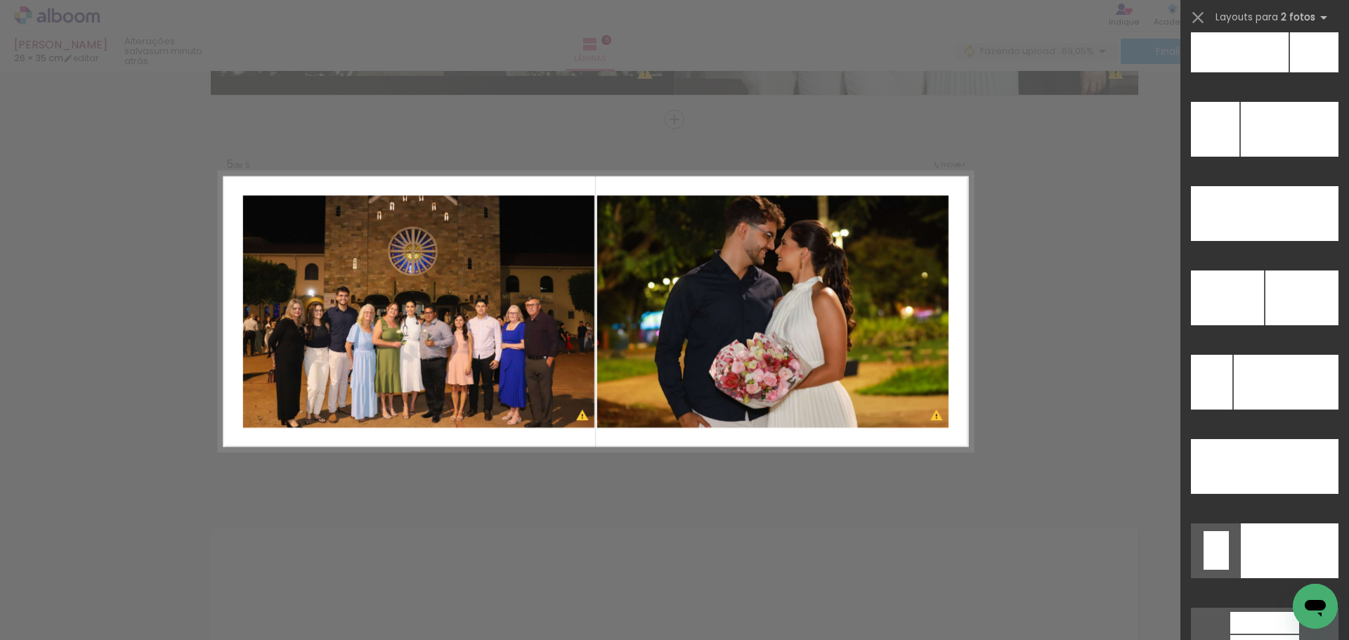
scroll to position [6378, 0]
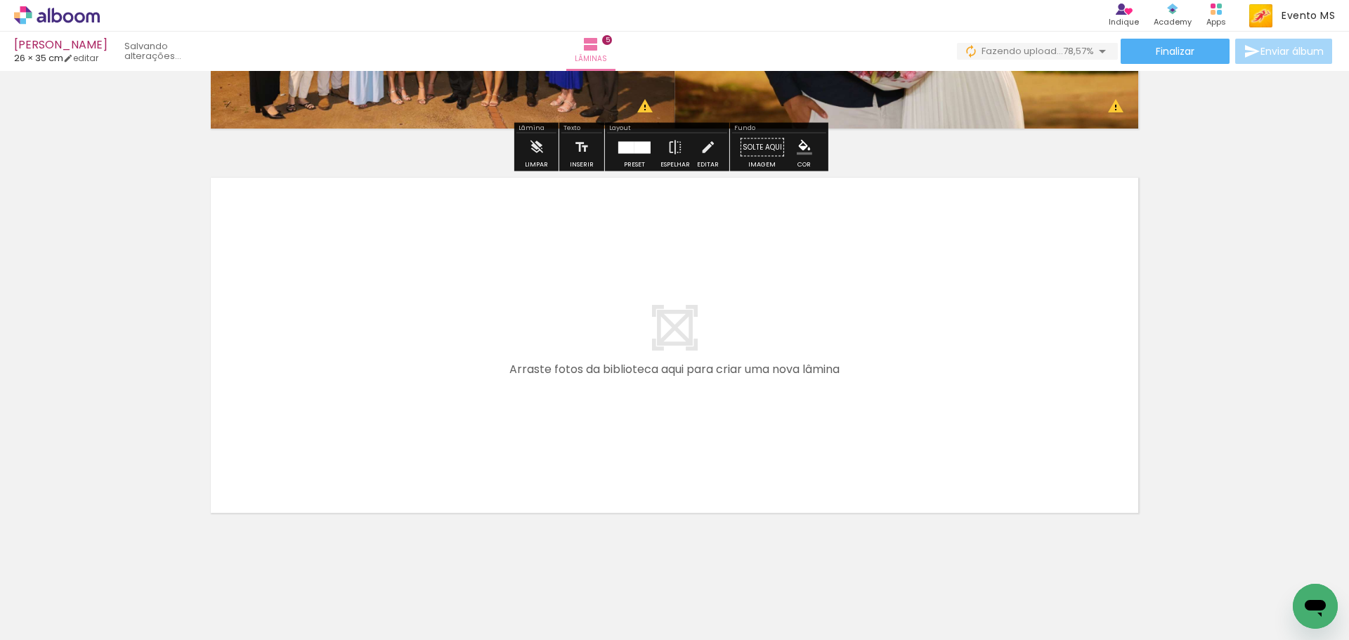
scroll to position [1880, 0]
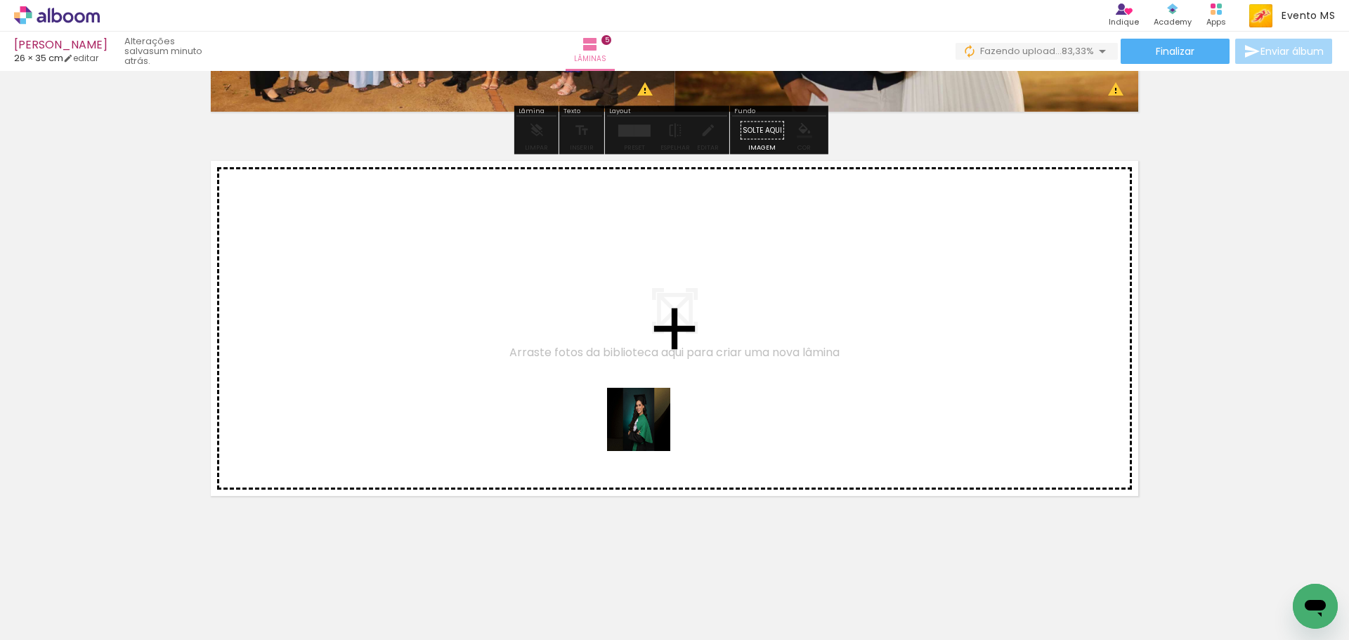
drag, startPoint x: 928, startPoint y: 598, endPoint x: 519, endPoint y: 363, distance: 471.5
click at [519, 363] on quentale-workspace at bounding box center [674, 320] width 1349 height 640
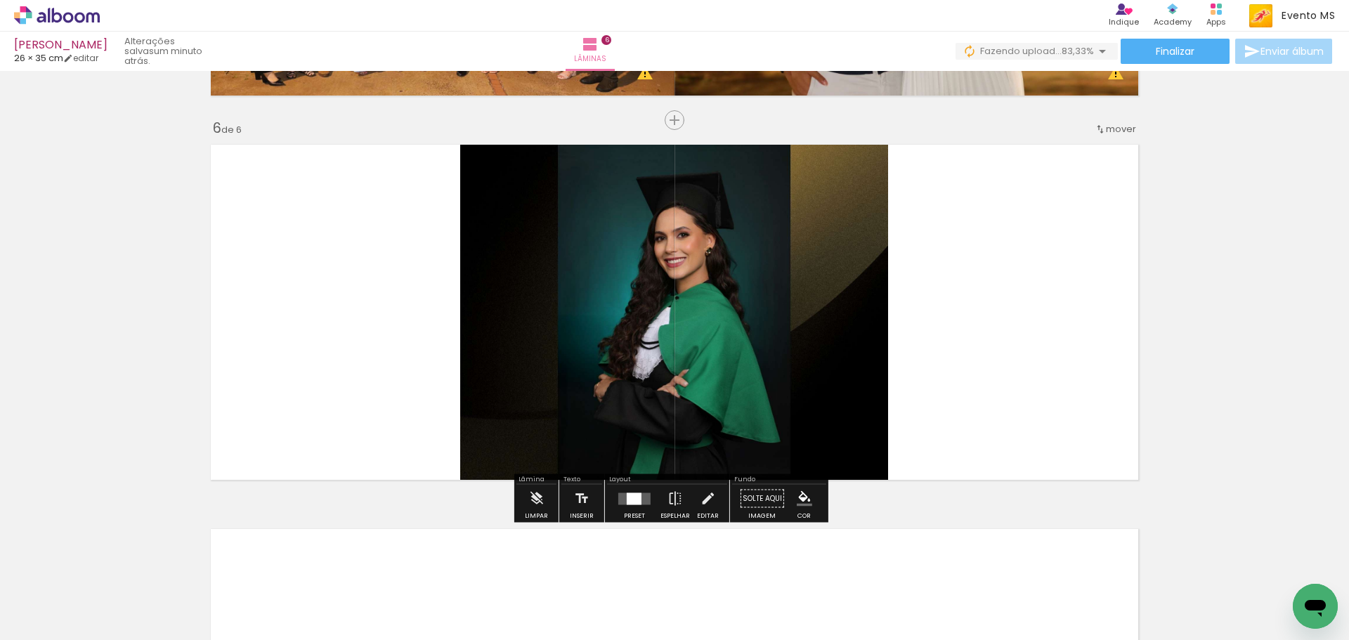
scroll to position [1897, 0]
drag, startPoint x: 1003, startPoint y: 600, endPoint x: 940, endPoint y: 365, distance: 243.9
click at [940, 365] on quentale-workspace at bounding box center [674, 320] width 1349 height 640
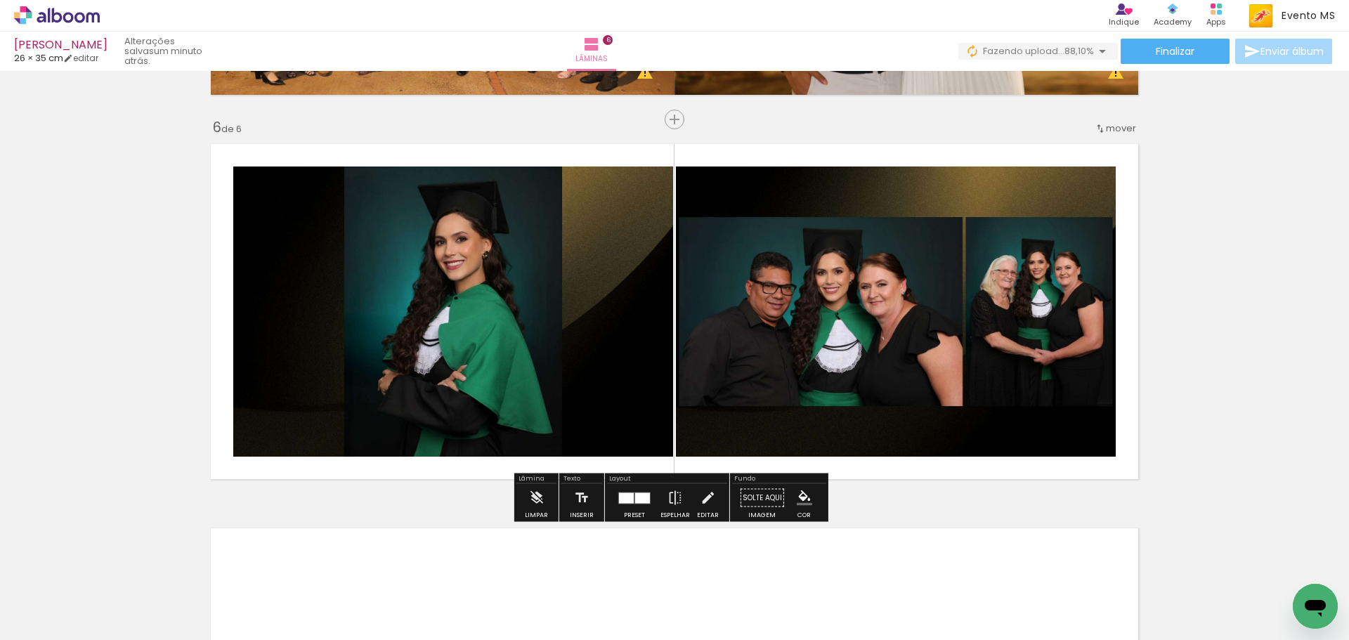
drag, startPoint x: 619, startPoint y: 495, endPoint x: 765, endPoint y: 438, distance: 156.2
click at [628, 493] on div at bounding box center [626, 498] width 15 height 11
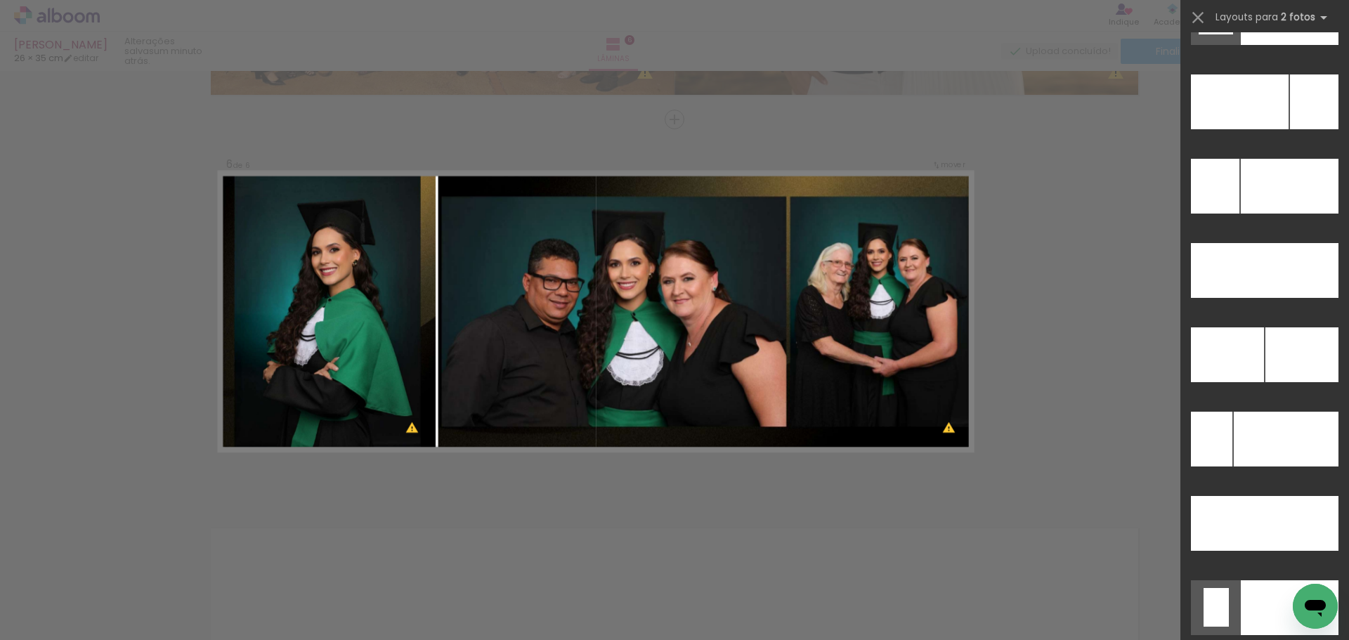
scroll to position [6314, 0]
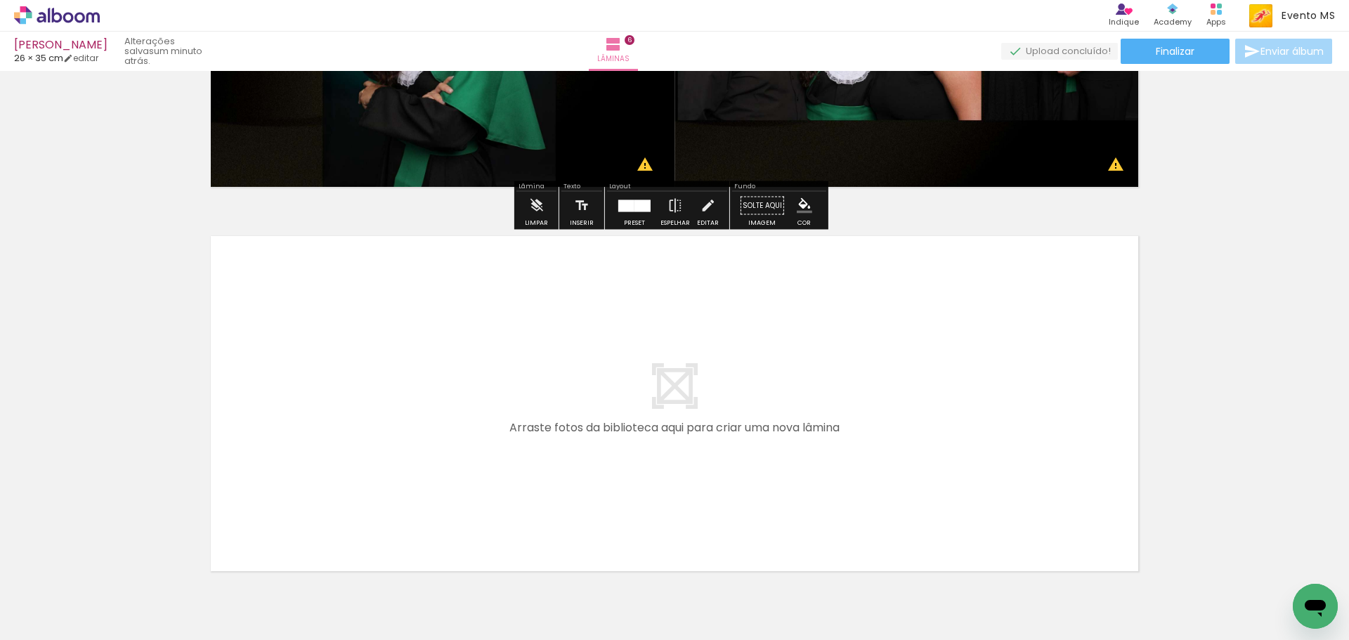
scroll to position [0, 0]
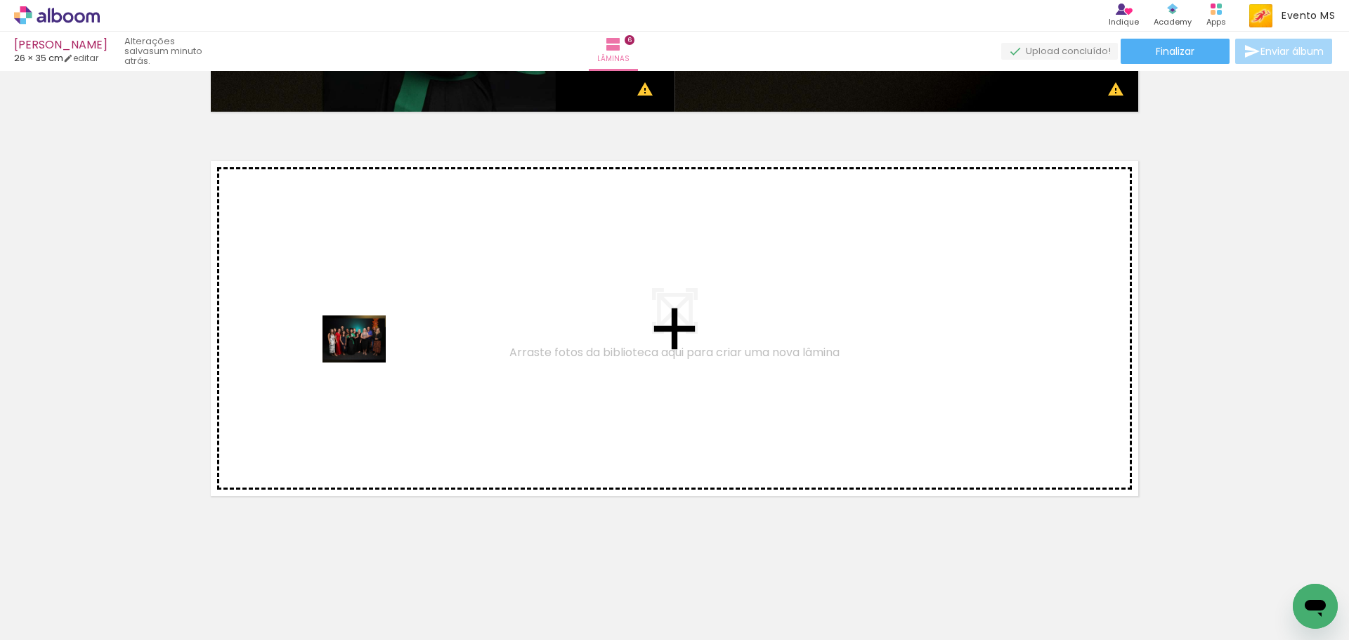
drag, startPoint x: 1100, startPoint y: 604, endPoint x: 365, endPoint y: 358, distance: 775.3
click at [365, 358] on quentale-workspace at bounding box center [674, 320] width 1349 height 640
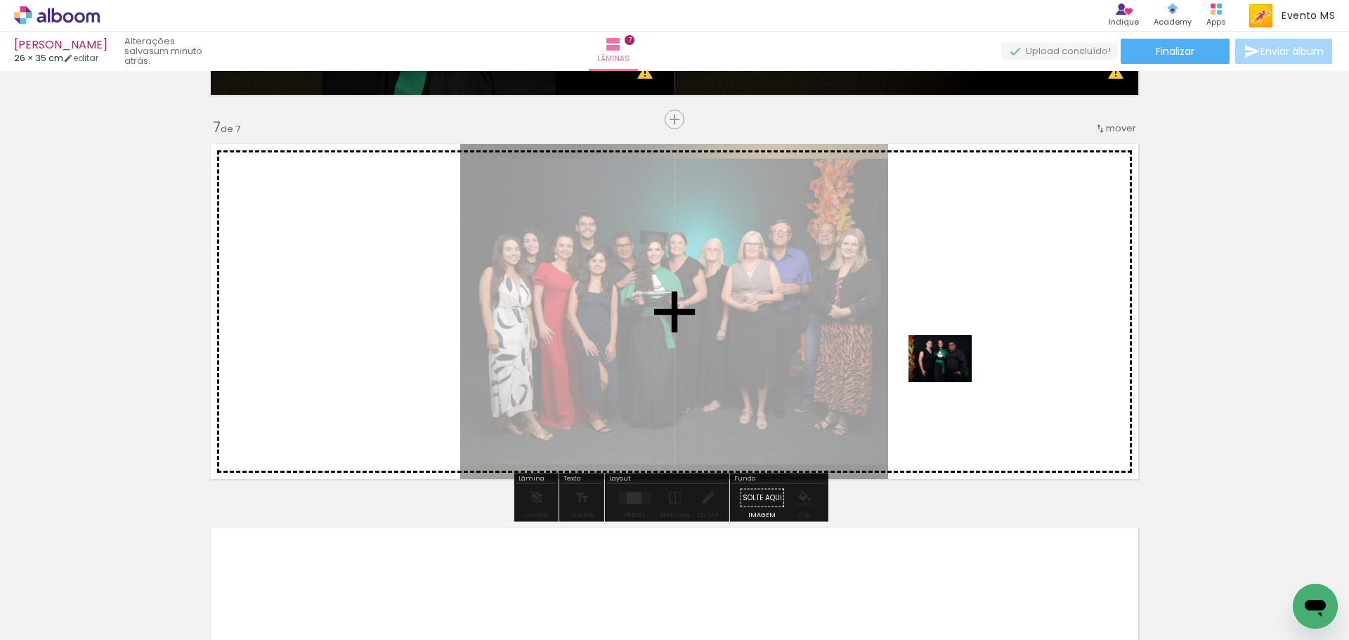
drag, startPoint x: 1174, startPoint y: 595, endPoint x: 951, endPoint y: 375, distance: 313.0
click at [951, 375] on quentale-workspace at bounding box center [674, 320] width 1349 height 640
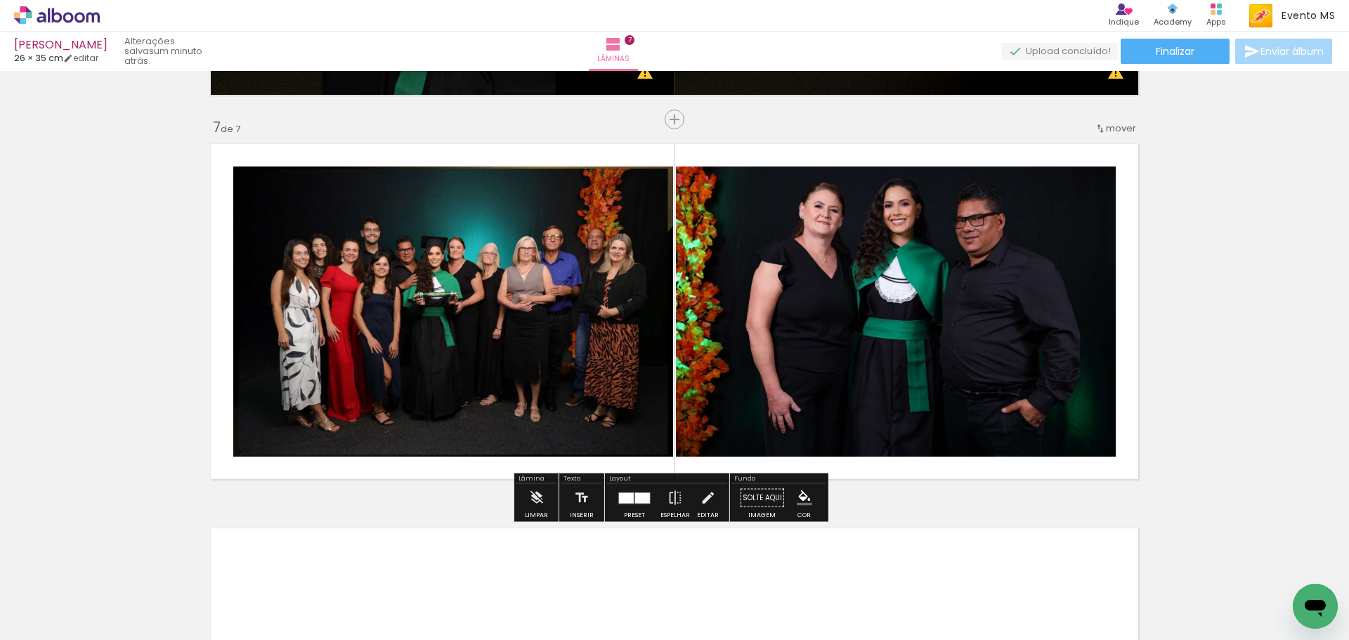
drag, startPoint x: 637, startPoint y: 500, endPoint x: 859, endPoint y: 398, distance: 244.6
click at [647, 492] on quentale-layouter at bounding box center [634, 498] width 32 height 12
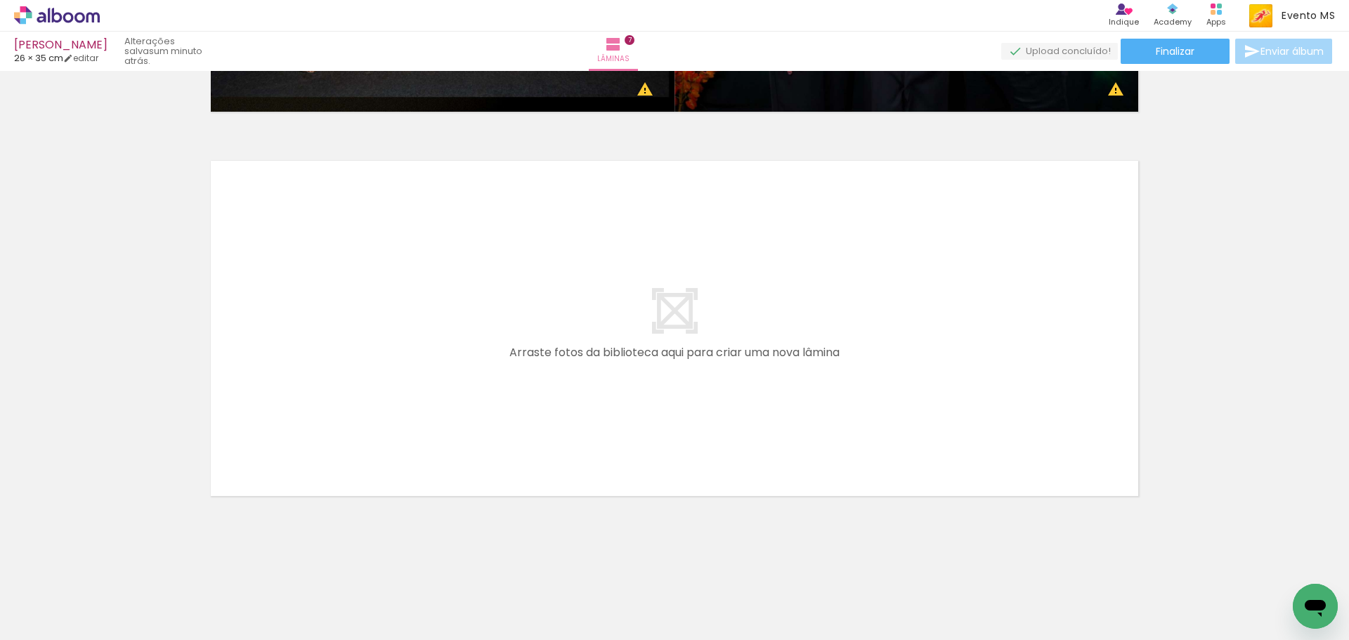
scroll to position [0, 445]
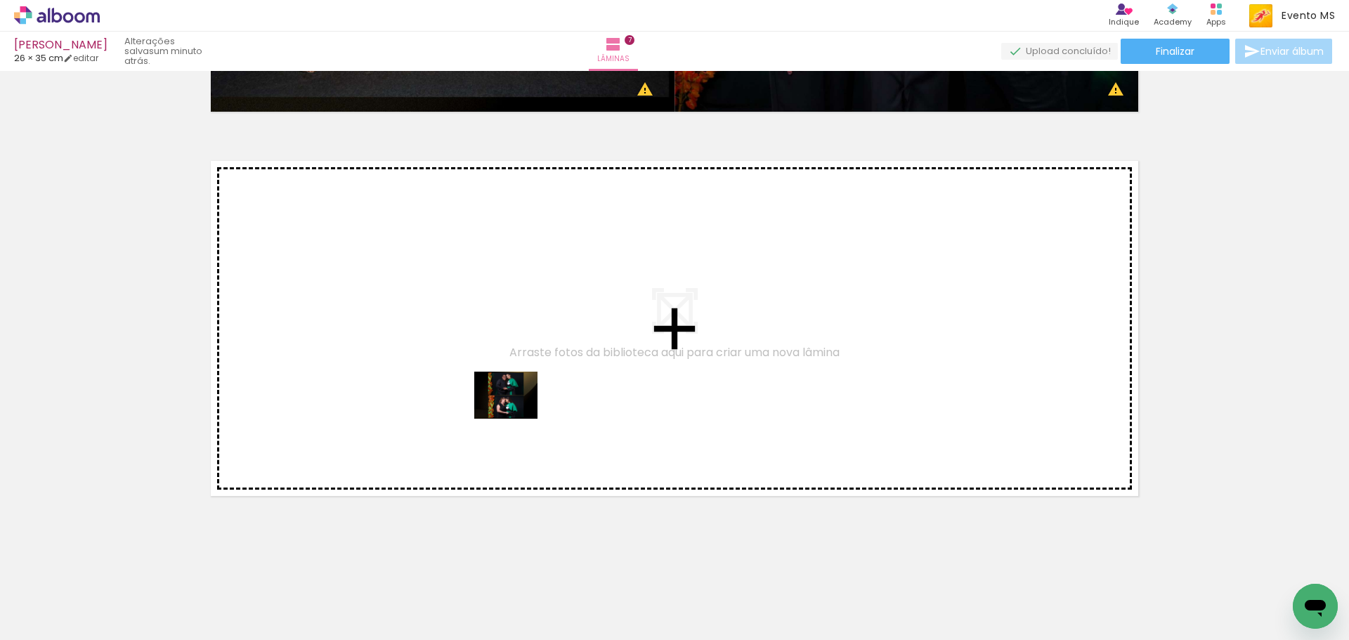
drag, startPoint x: 817, startPoint y: 601, endPoint x: 516, endPoint y: 414, distance: 354.1
click at [516, 414] on quentale-workspace at bounding box center [674, 320] width 1349 height 640
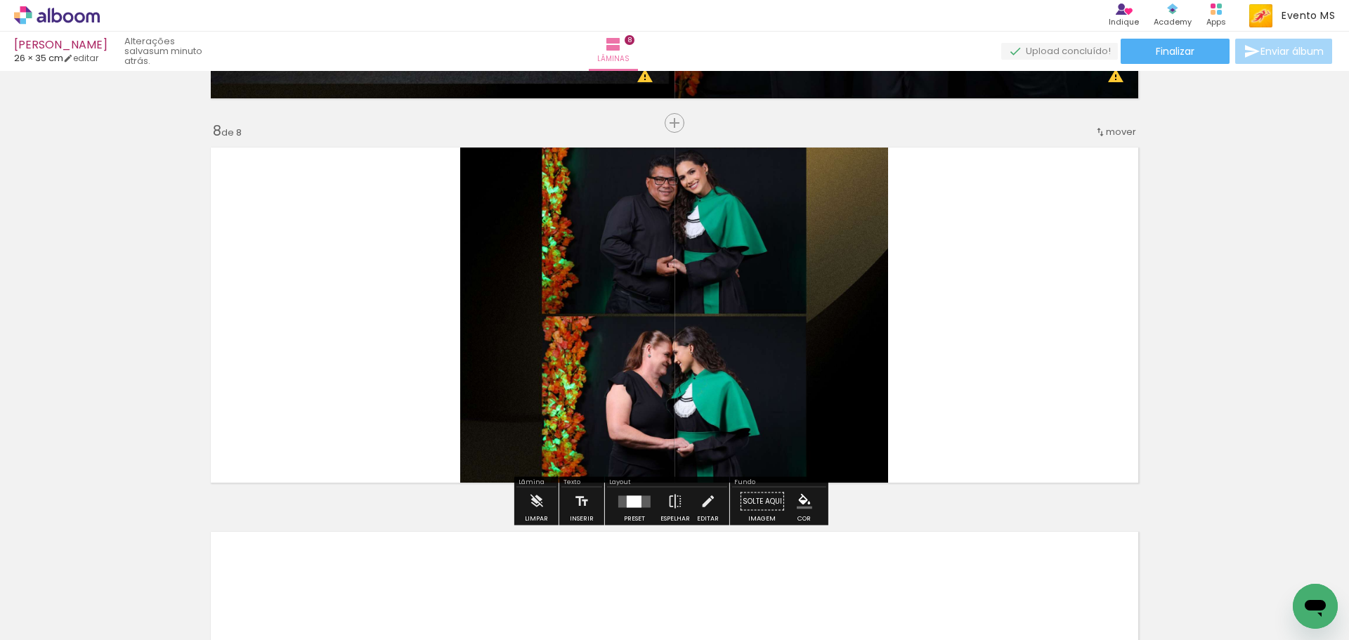
scroll to position [2665, 0]
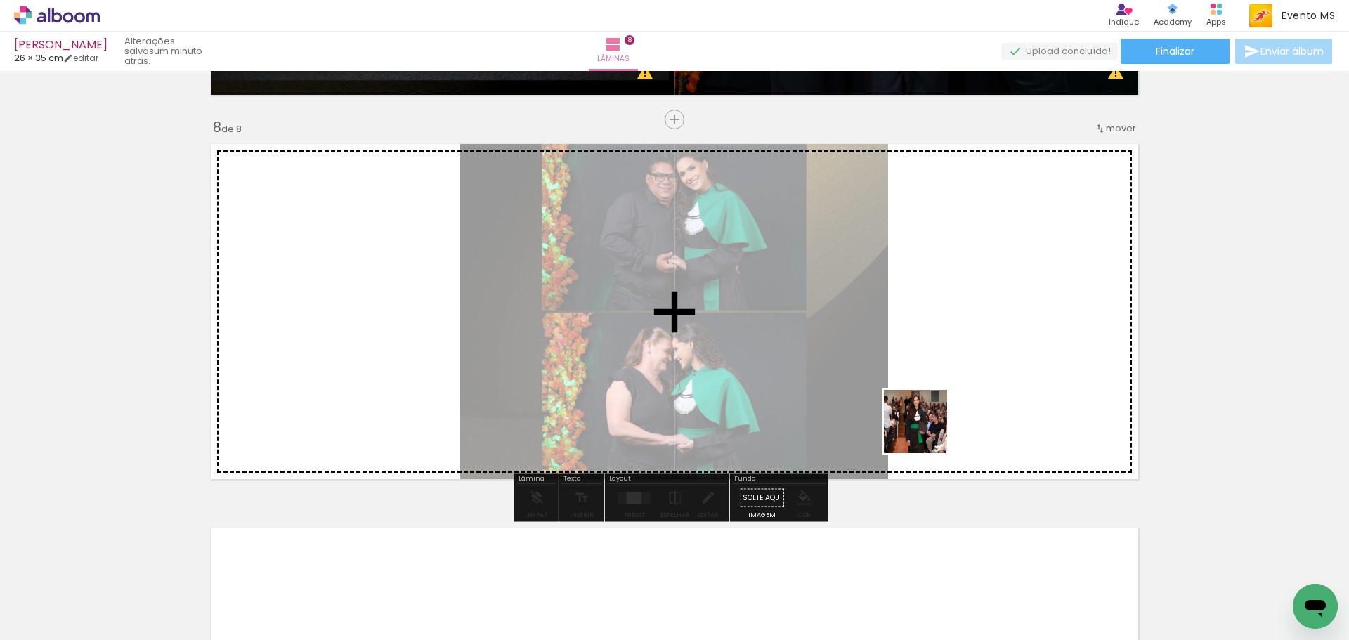
drag, startPoint x: 880, startPoint y: 608, endPoint x: 949, endPoint y: 386, distance: 232.5
click at [949, 386] on quentale-workspace at bounding box center [674, 320] width 1349 height 640
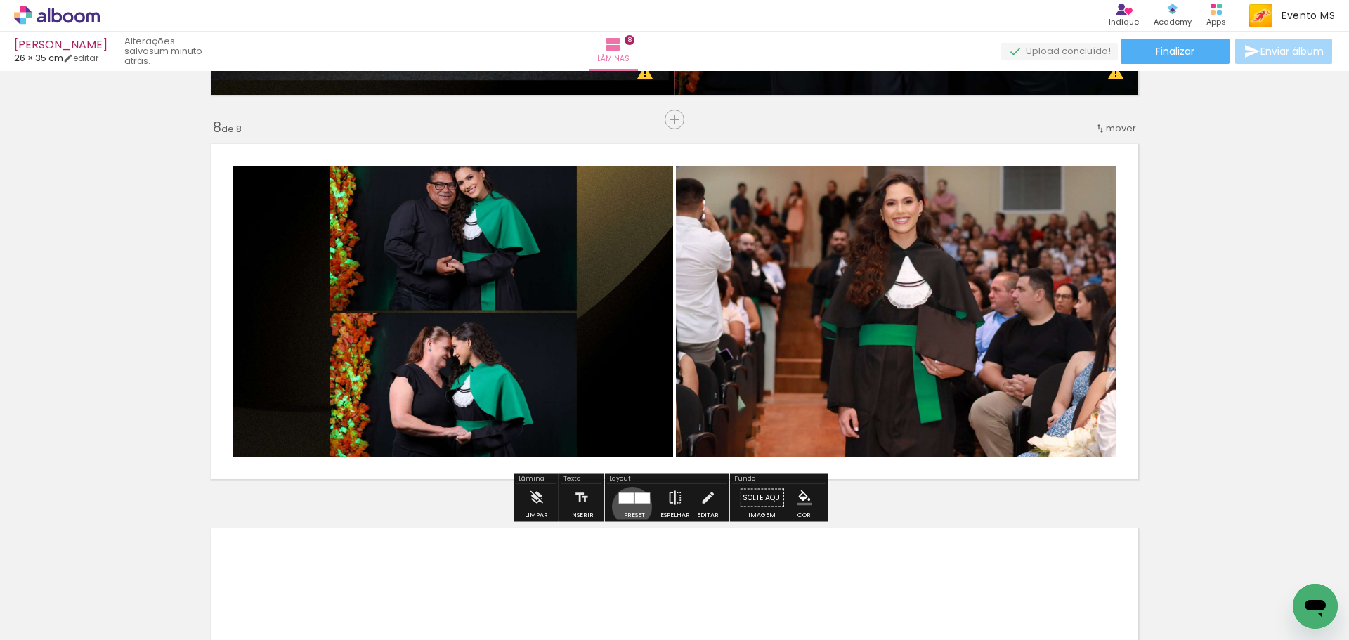
drag, startPoint x: 629, startPoint y: 507, endPoint x: 993, endPoint y: 375, distance: 387.0
click at [638, 502] on div at bounding box center [635, 498] width 38 height 28
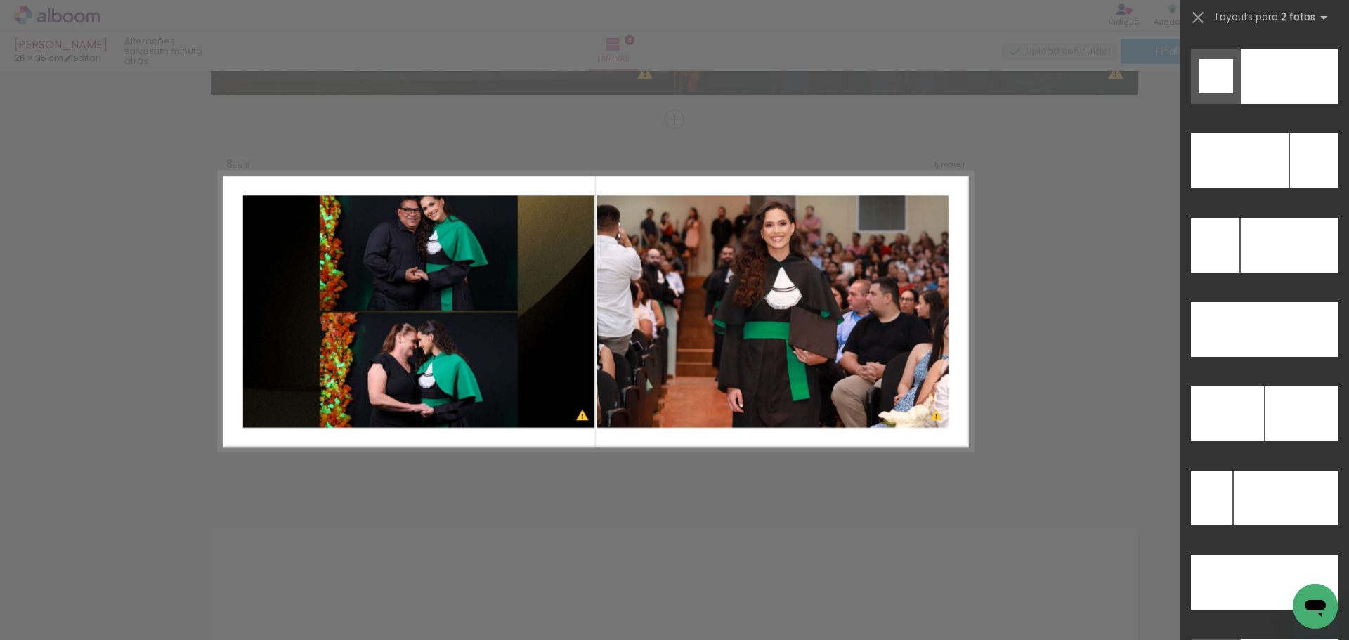
scroll to position [6320, 0]
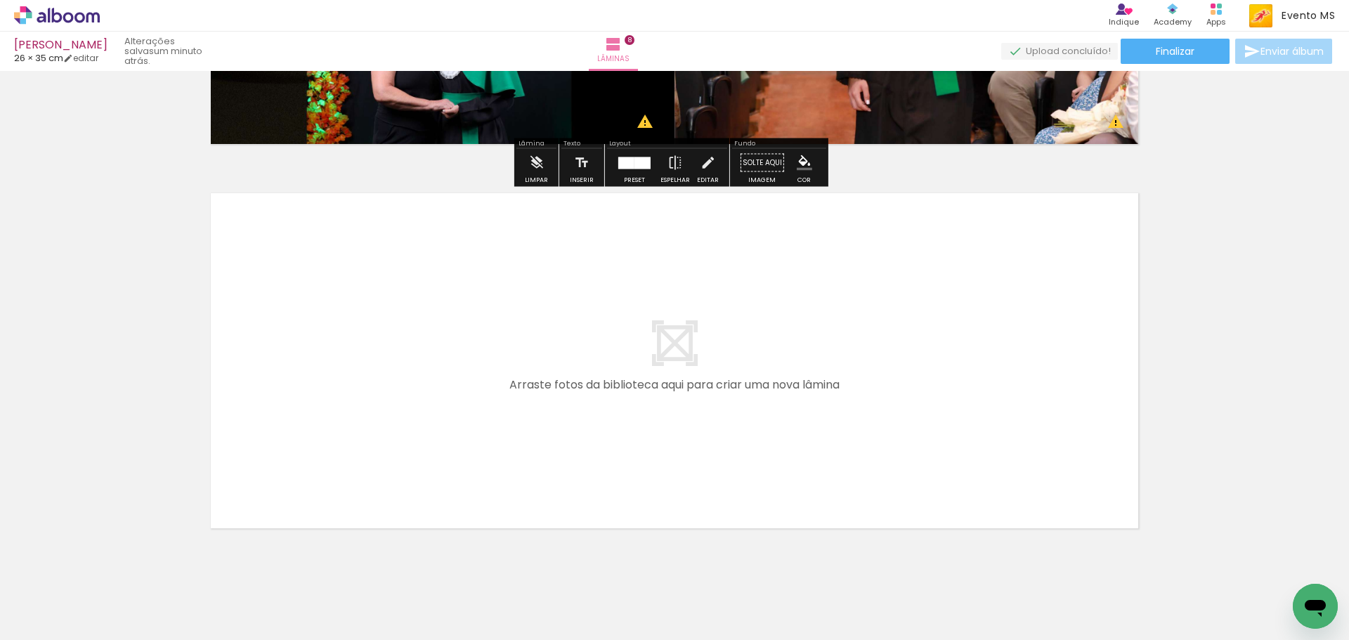
scroll to position [3033, 0]
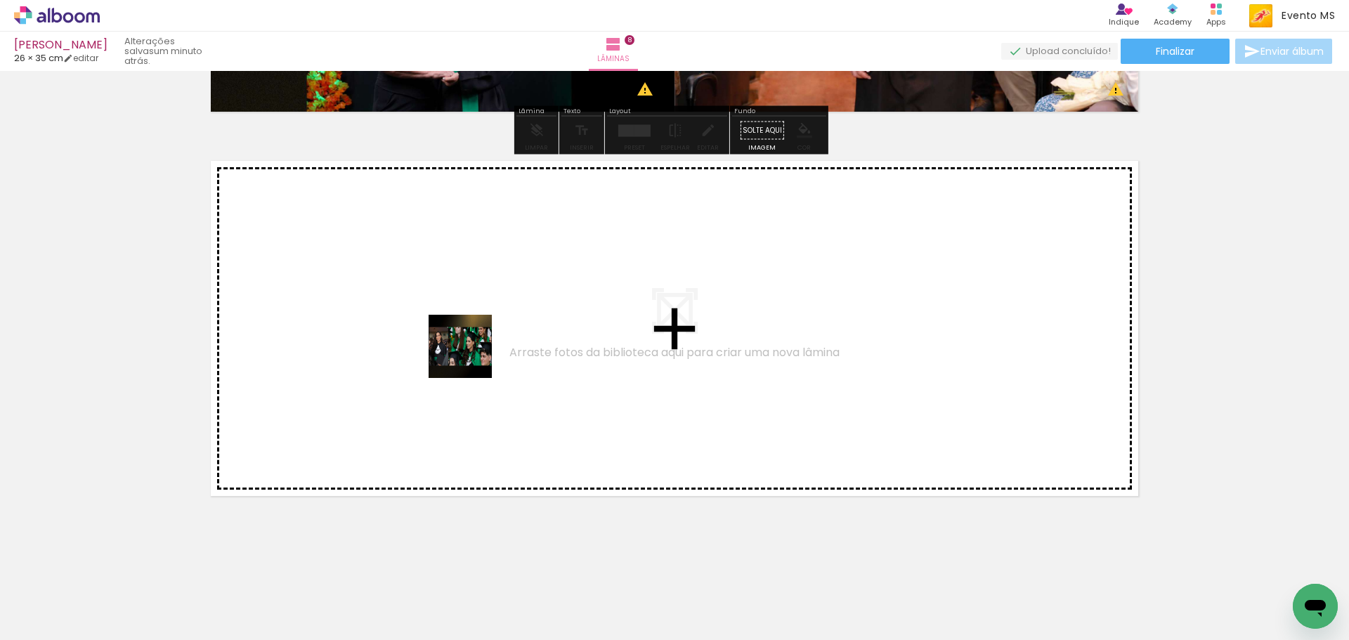
drag, startPoint x: 953, startPoint y: 610, endPoint x: 470, endPoint y: 357, distance: 545.0
click at [470, 357] on quentale-workspace at bounding box center [674, 320] width 1349 height 640
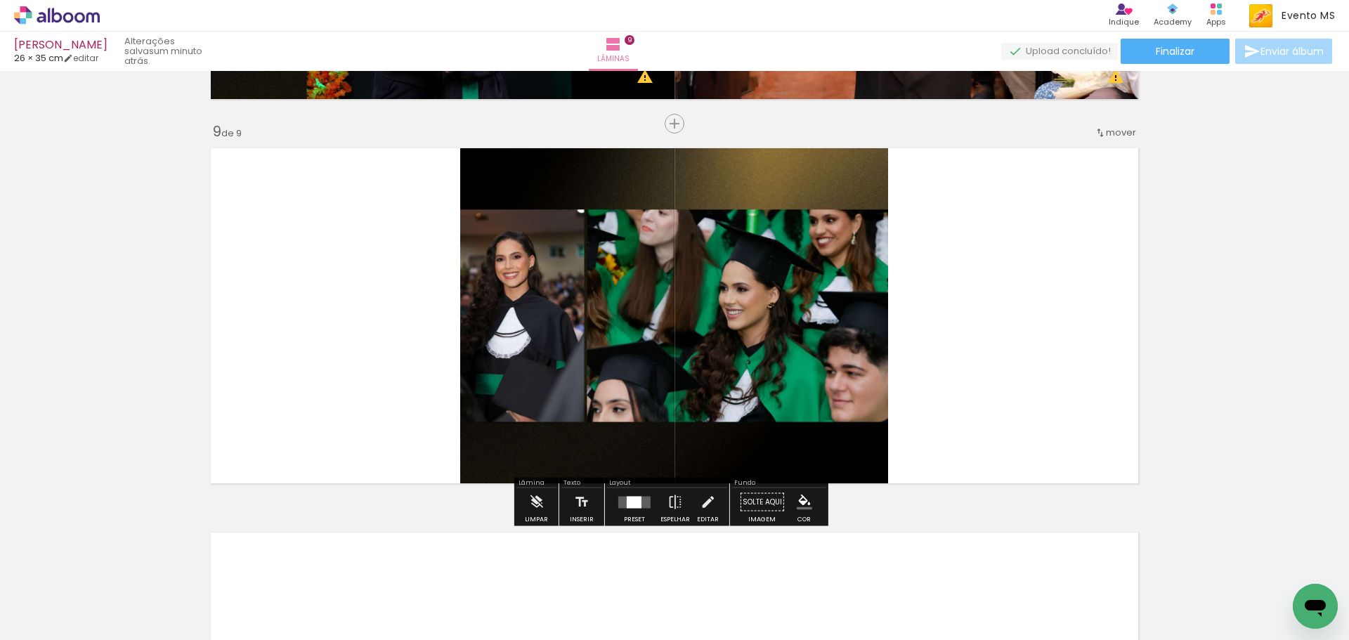
scroll to position [3050, 0]
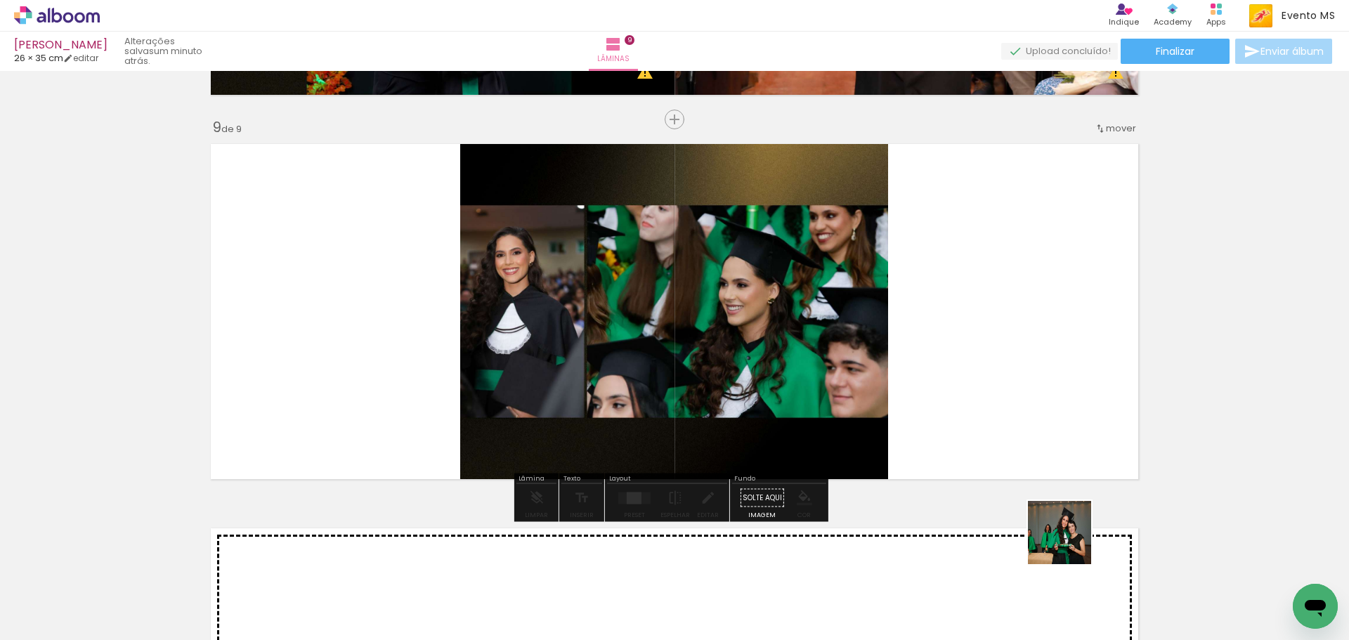
drag, startPoint x: 1070, startPoint y: 543, endPoint x: 1004, endPoint y: 306, distance: 245.9
click at [1004, 306] on quentale-workspace at bounding box center [674, 320] width 1349 height 640
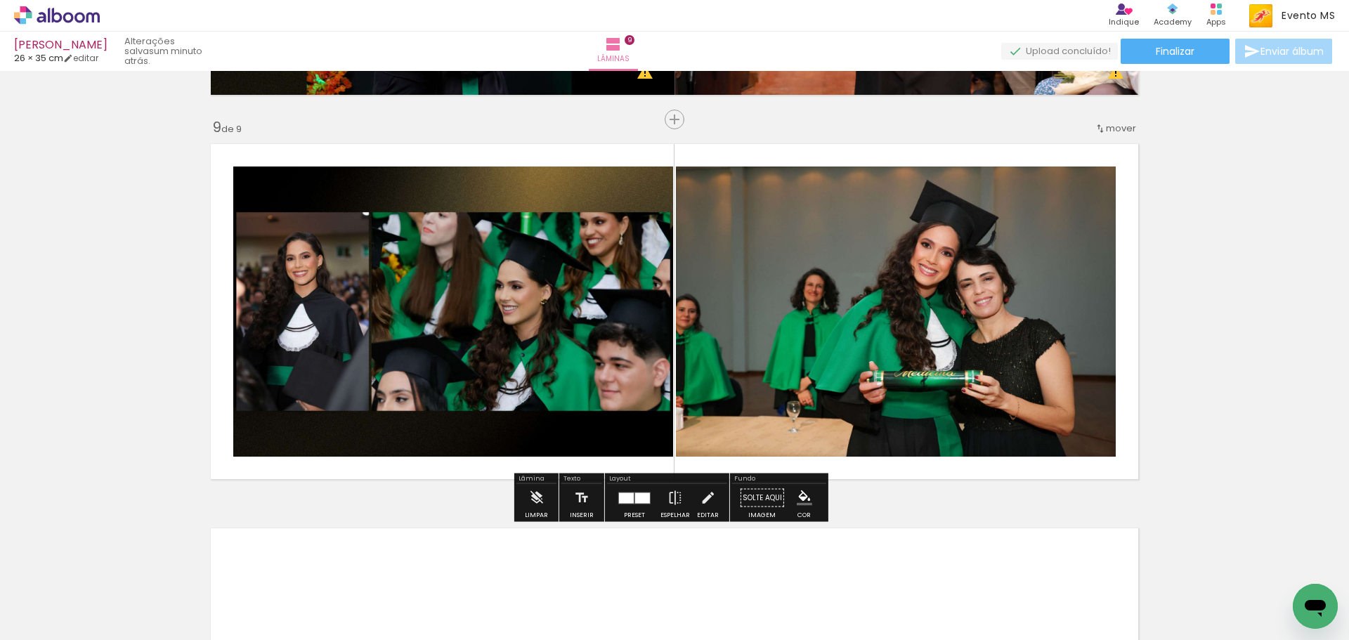
drag, startPoint x: 640, startPoint y: 502, endPoint x: 1074, endPoint y: 367, distance: 454.3
click at [661, 493] on div "Preset Espelhar Editar" at bounding box center [667, 502] width 120 height 36
click at [617, 507] on div at bounding box center [635, 498] width 38 height 28
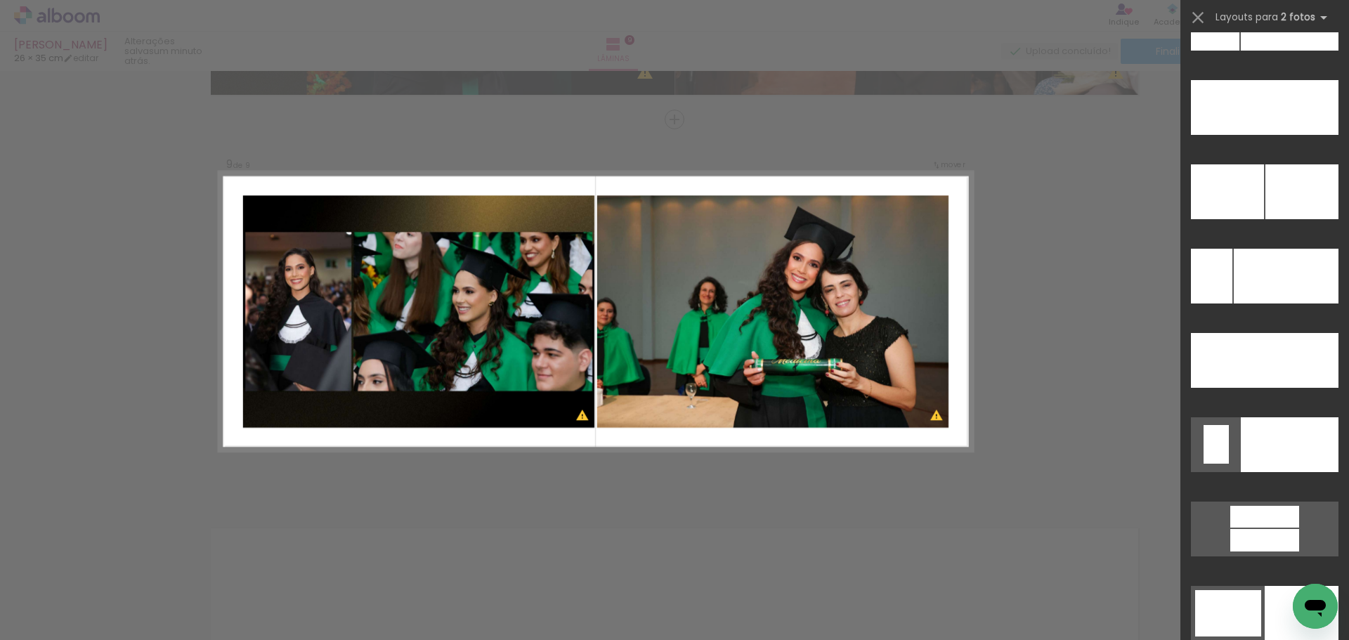
scroll to position [6466, 0]
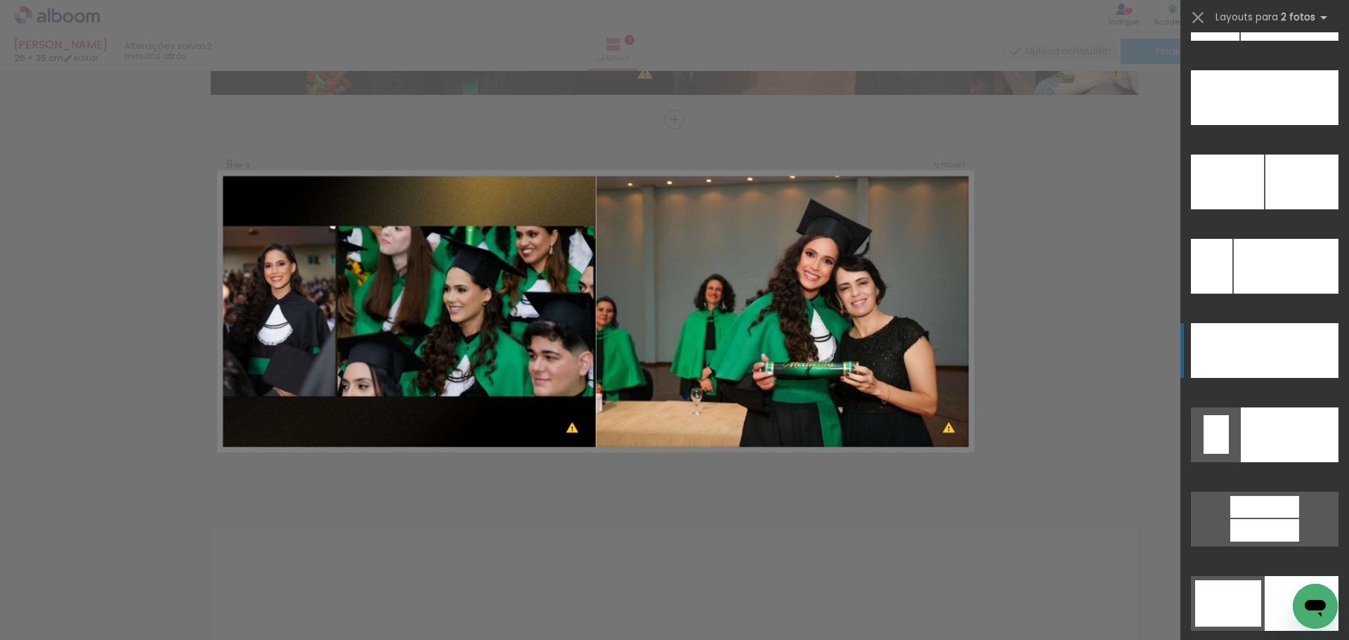
click at [1296, 125] on div at bounding box center [1289, 97] width 99 height 55
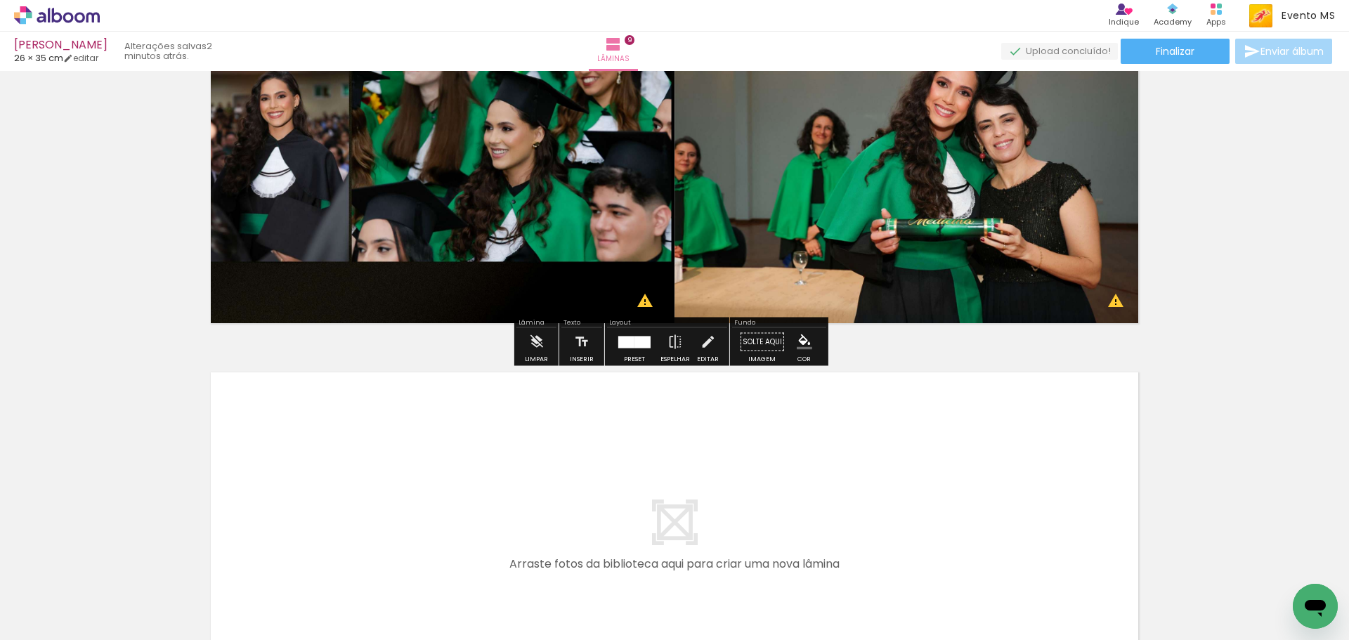
scroll to position [3417, 0]
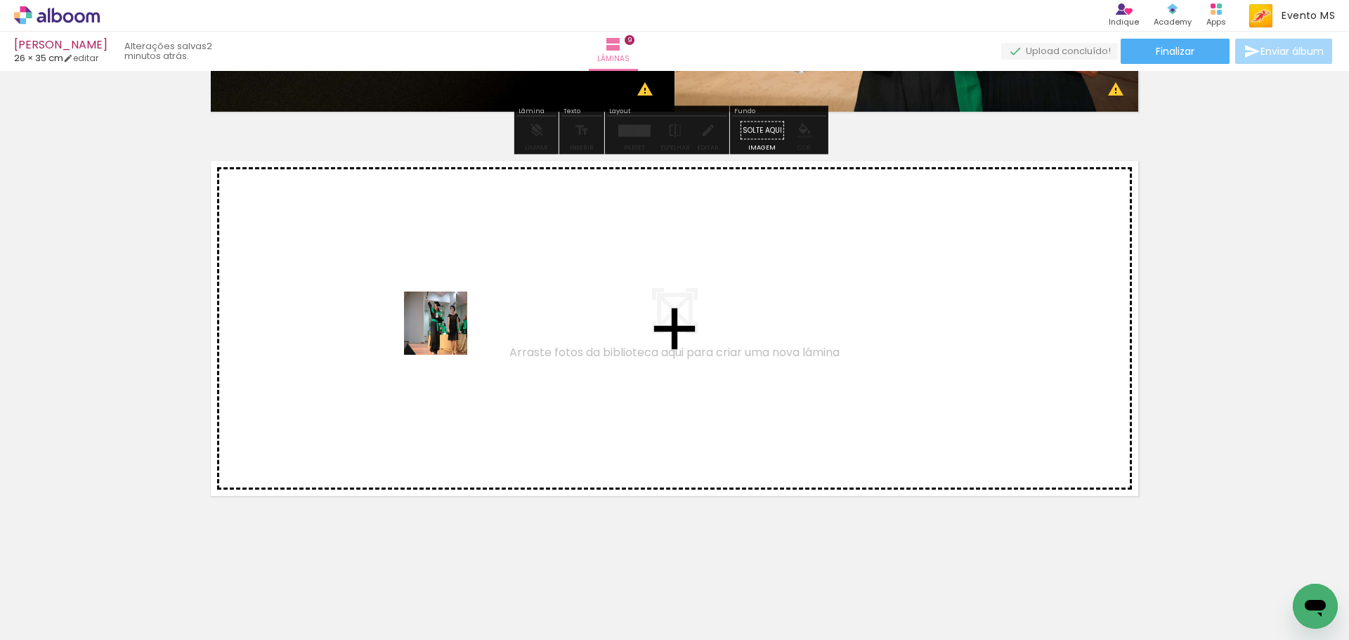
drag, startPoint x: 1122, startPoint y: 582, endPoint x: 446, endPoint y: 334, distance: 720.1
click at [446, 334] on quentale-workspace at bounding box center [674, 320] width 1349 height 640
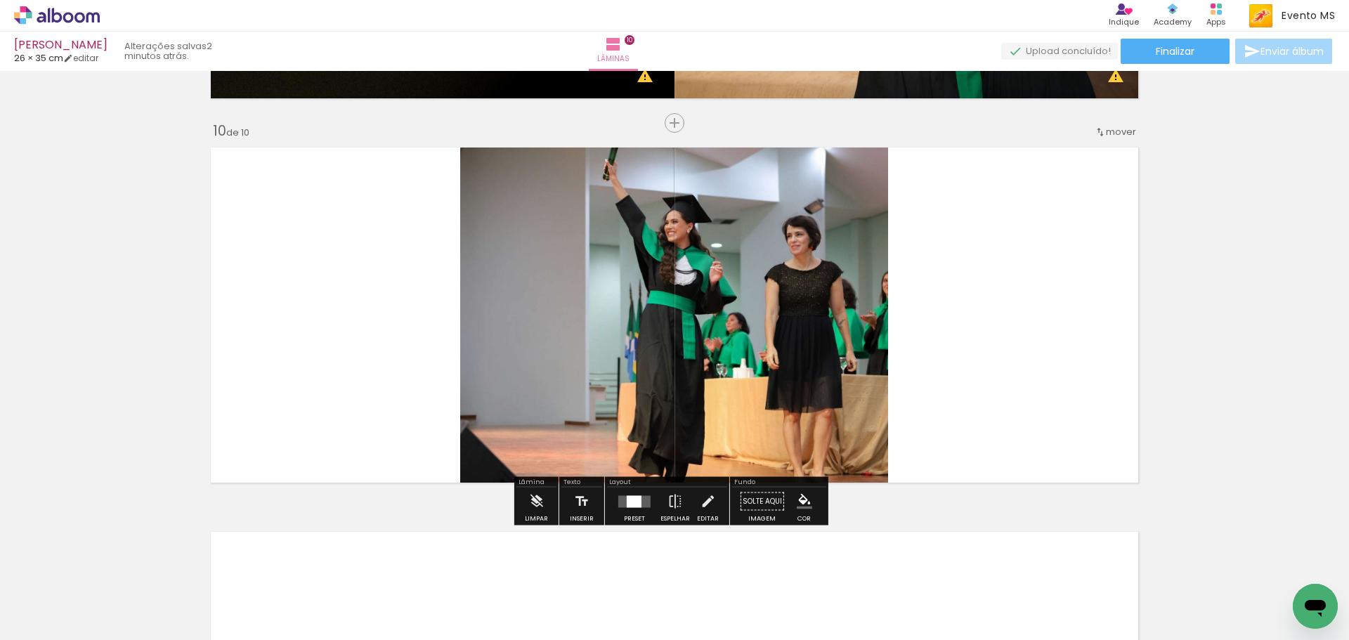
scroll to position [3434, 0]
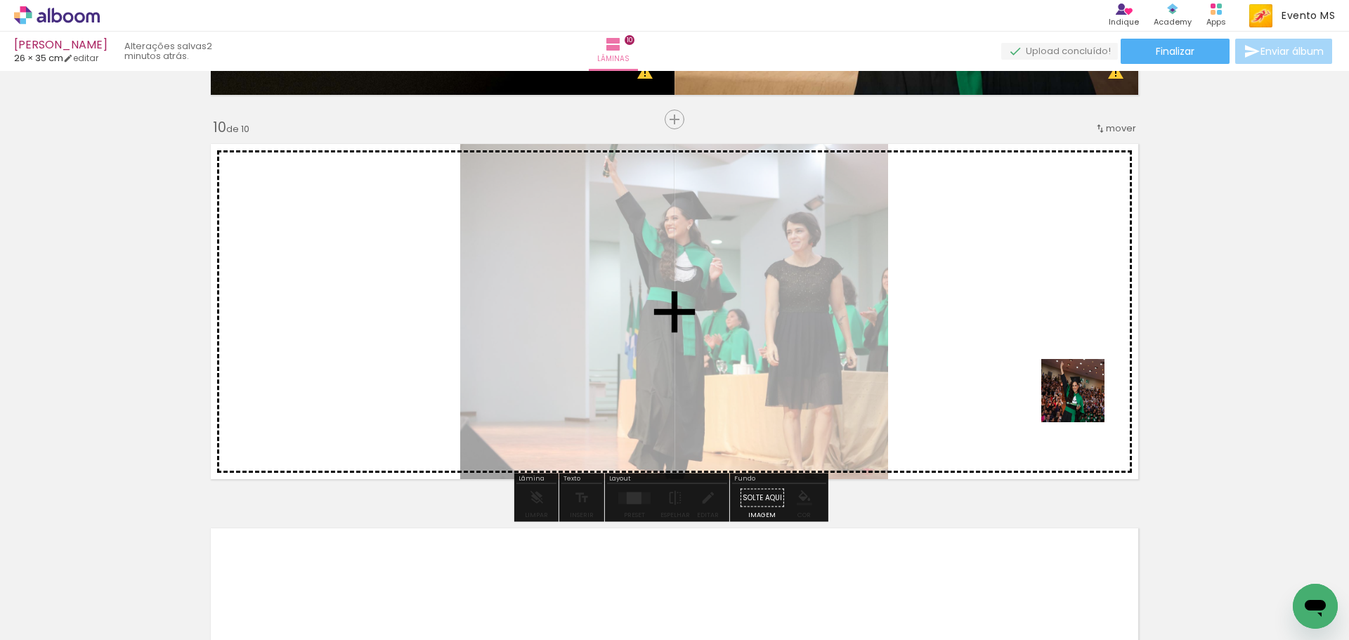
drag, startPoint x: 1170, startPoint y: 561, endPoint x: 859, endPoint y: 273, distance: 424.1
click at [859, 273] on quentale-workspace at bounding box center [674, 320] width 1349 height 640
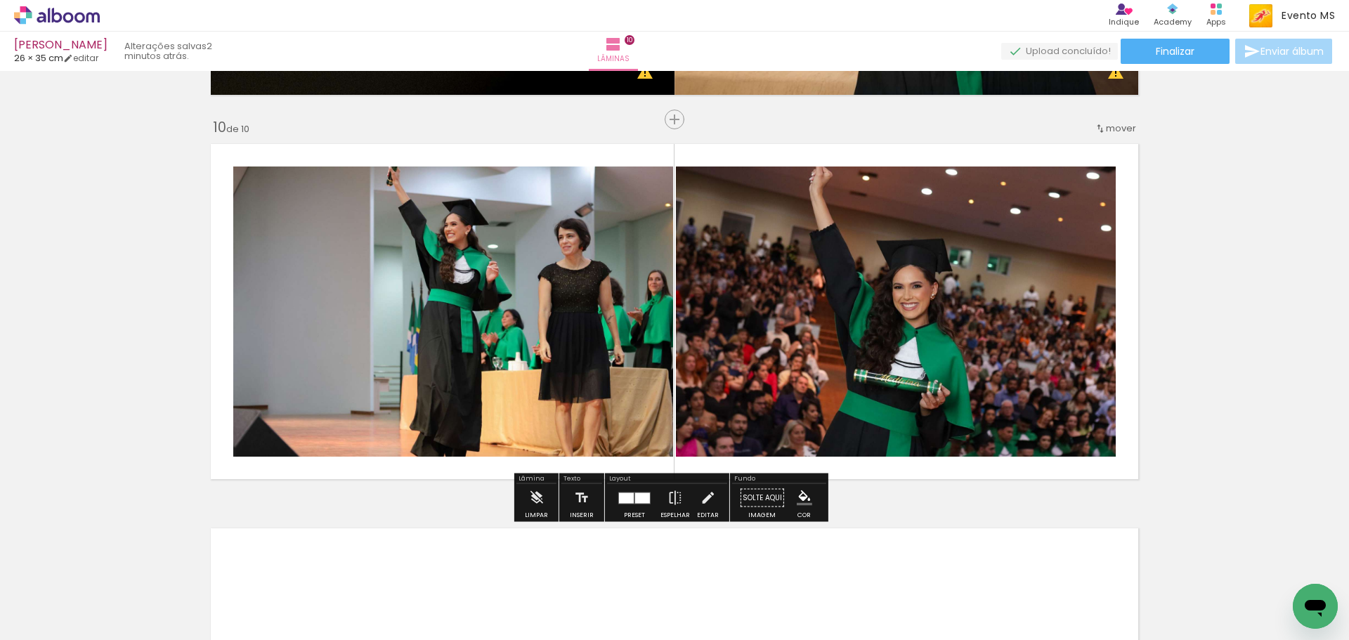
click at [643, 508] on div at bounding box center [635, 498] width 38 height 28
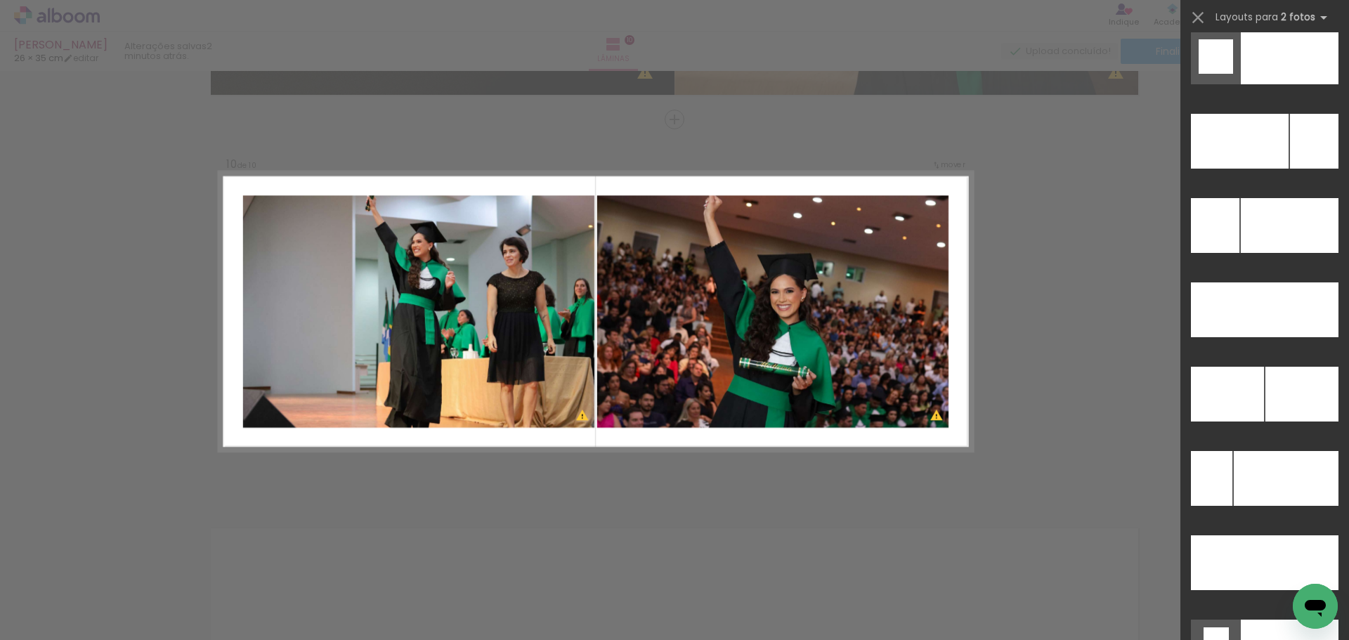
scroll to position [6321, 0]
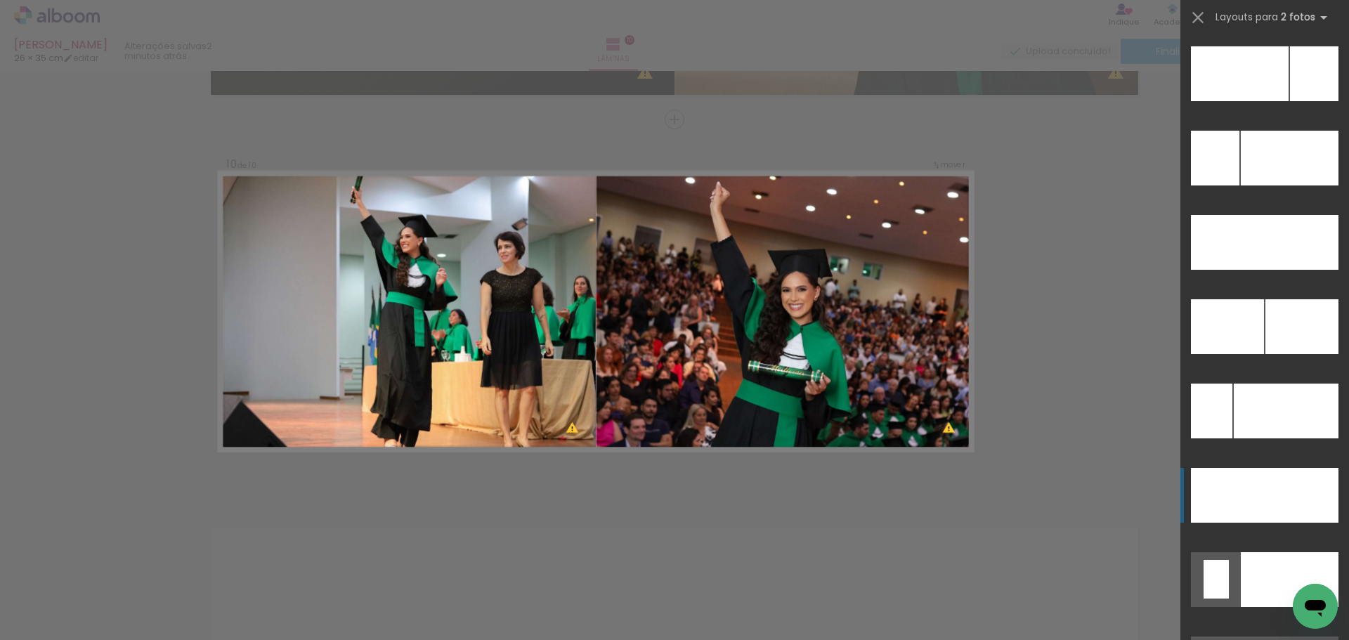
click at [1259, 354] on div at bounding box center [1227, 326] width 73 height 55
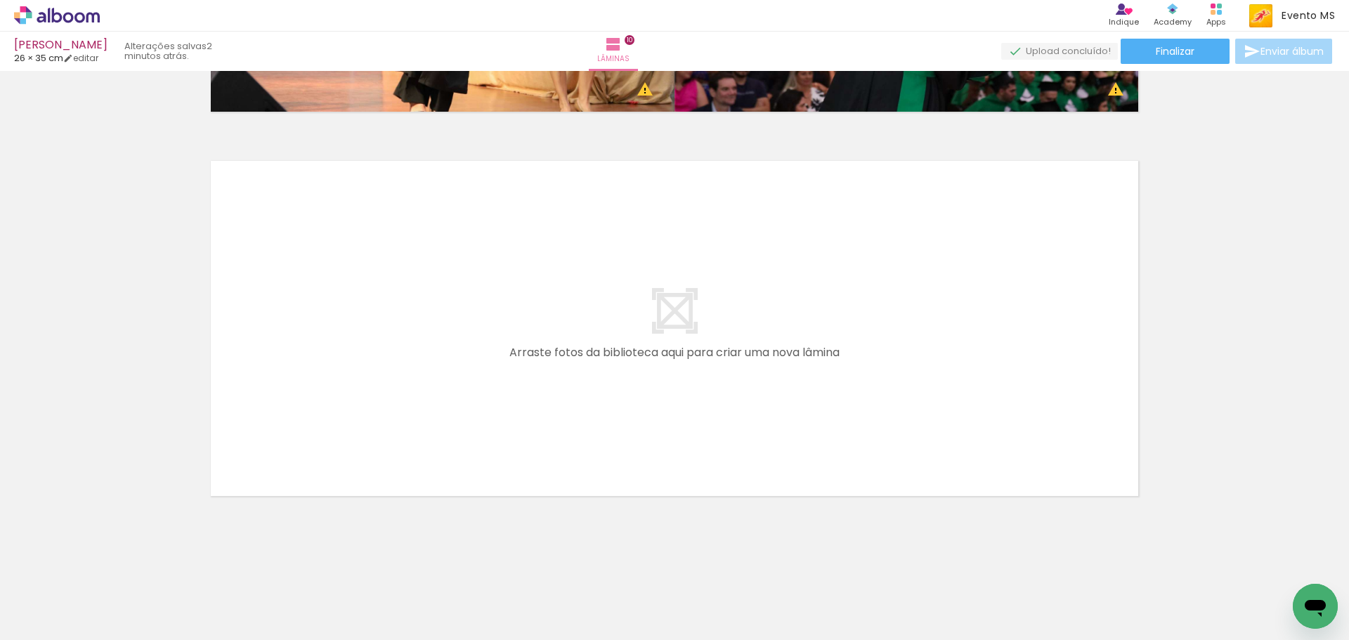
scroll to position [0, 1247]
drag, startPoint x: 481, startPoint y: 597, endPoint x: 490, endPoint y: 353, distance: 244.7
click at [490, 353] on quentale-workspace at bounding box center [674, 320] width 1349 height 640
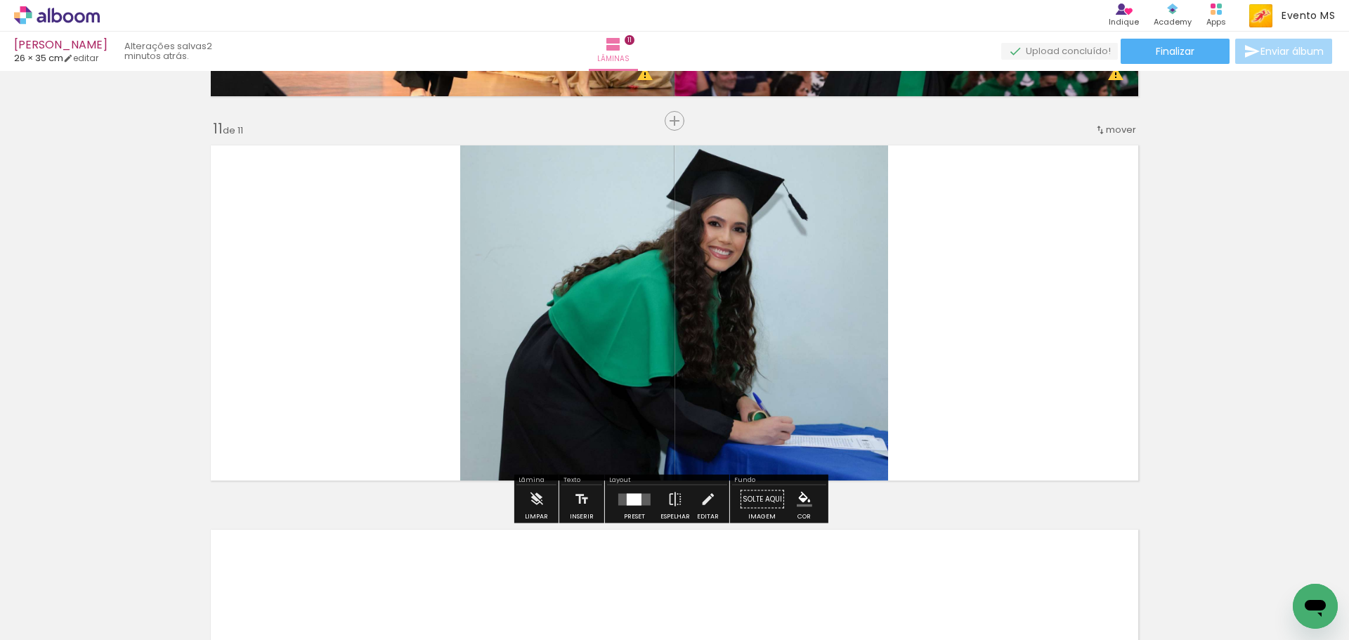
scroll to position [3819, 0]
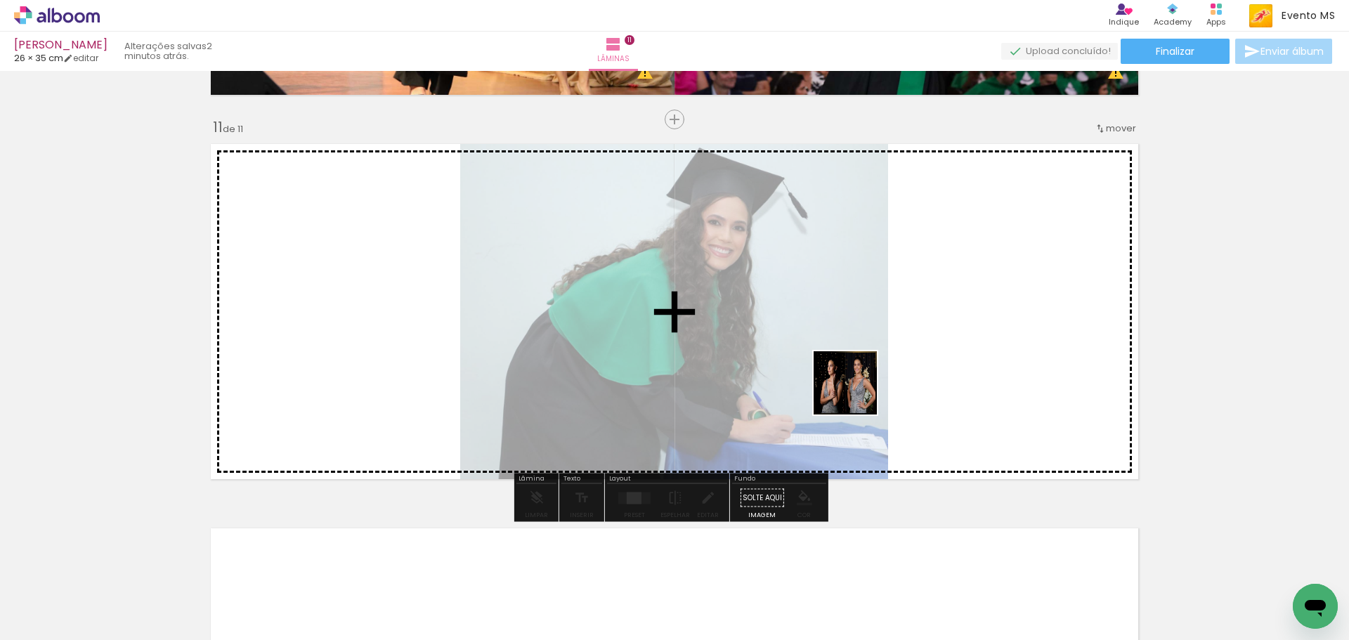
drag, startPoint x: 552, startPoint y: 604, endPoint x: 920, endPoint y: 325, distance: 462.0
click at [920, 325] on quentale-workspace at bounding box center [674, 320] width 1349 height 640
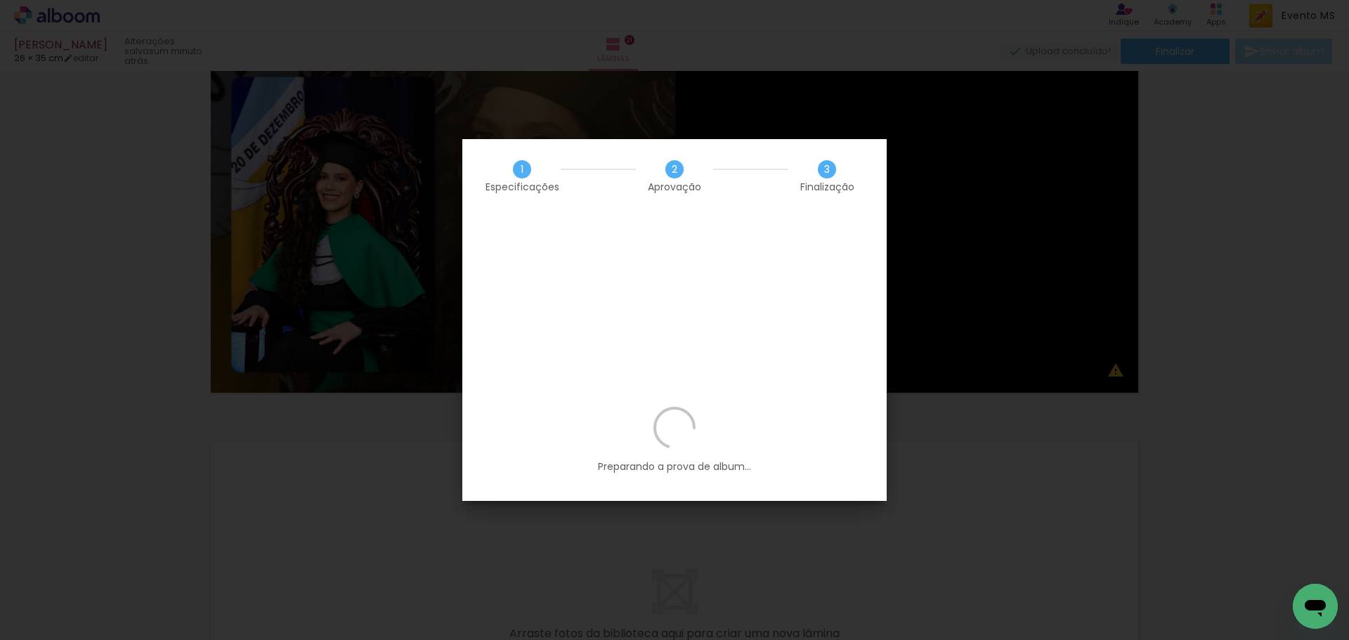
scroll to position [0, 2076]
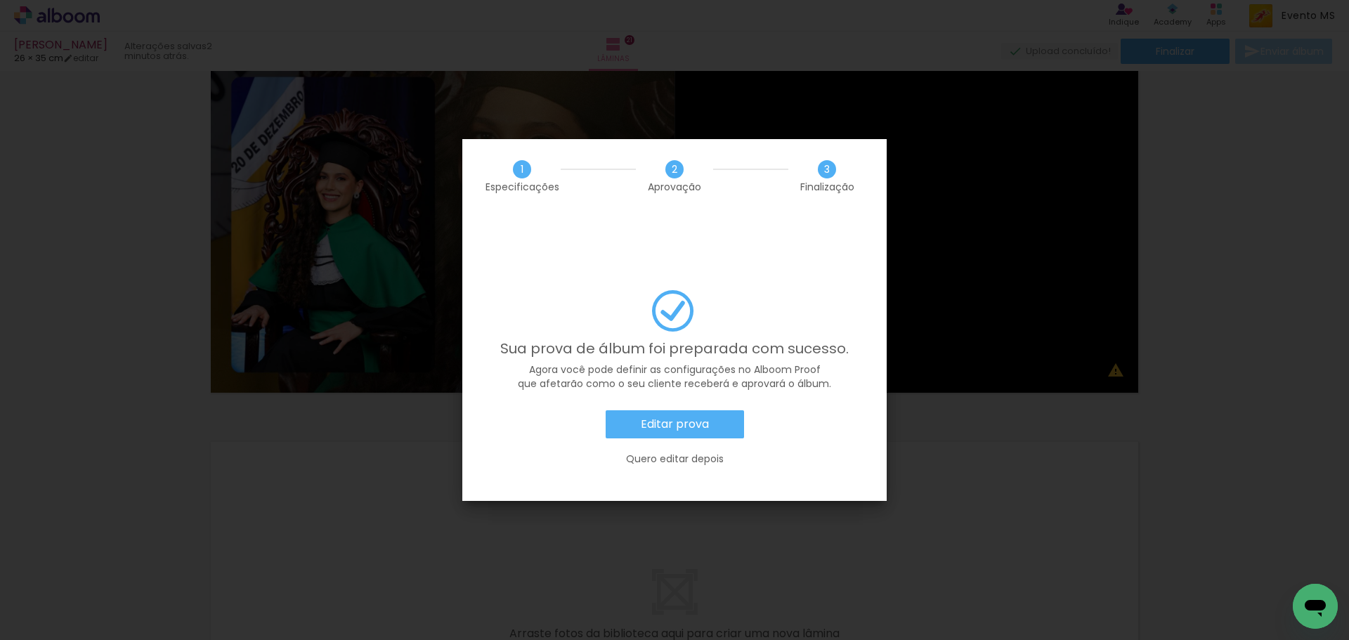
click at [687, 410] on paper-button "Editar prova" at bounding box center [675, 424] width 138 height 28
